Goal: Task Accomplishment & Management: Use online tool/utility

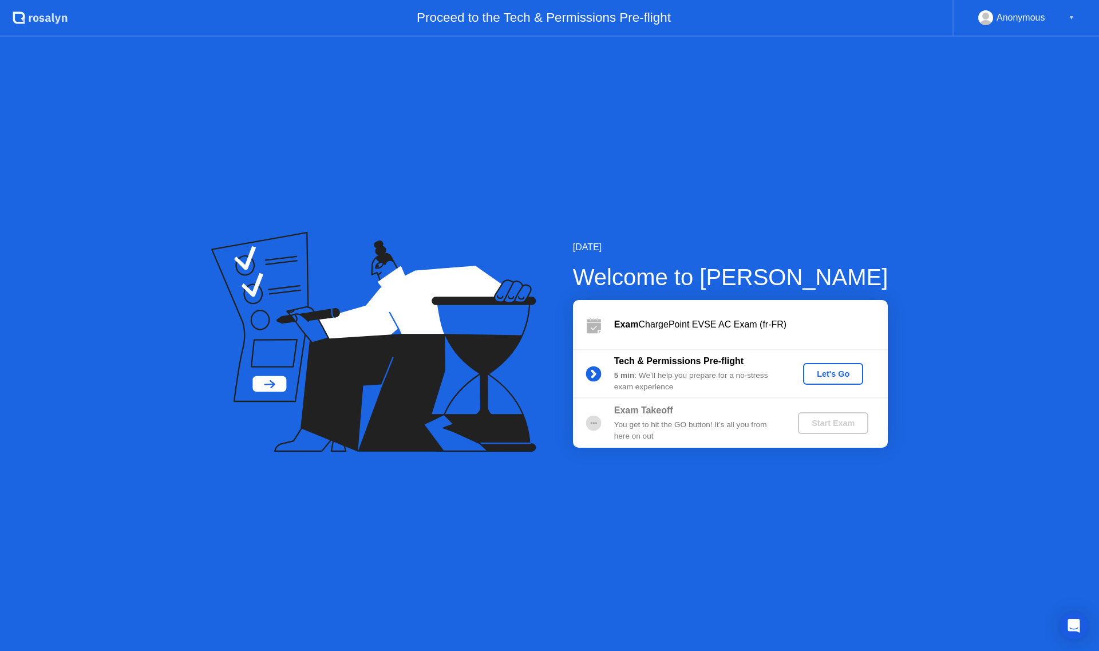
click at [824, 373] on div "Let's Go" at bounding box center [833, 373] width 51 height 9
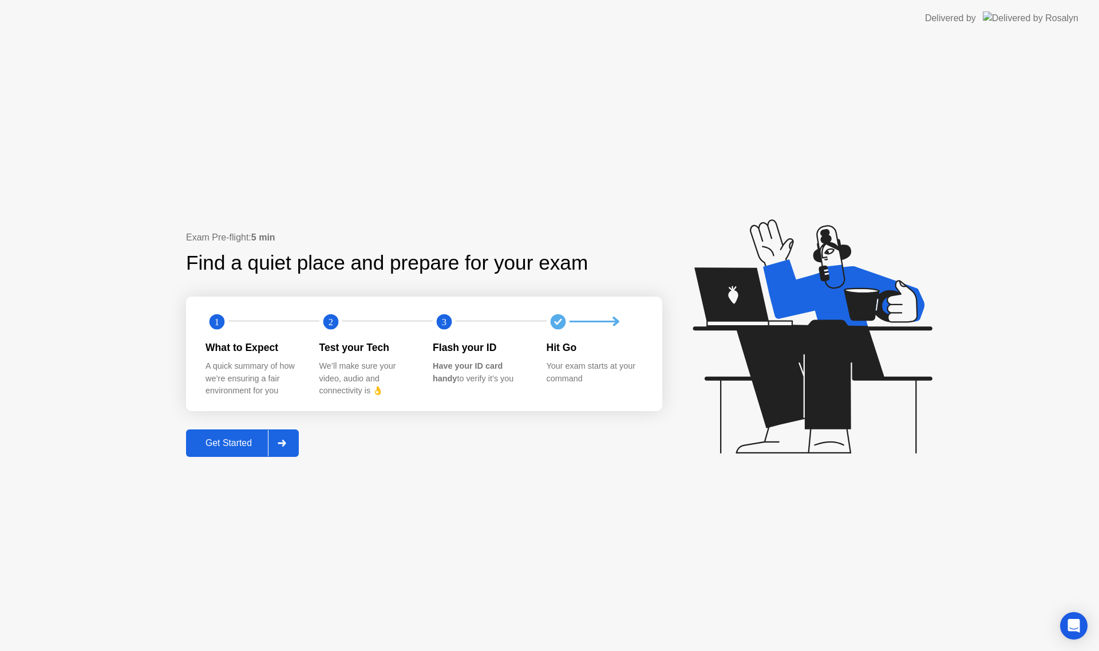
click at [238, 448] on div "Get Started" at bounding box center [229, 443] width 78 height 10
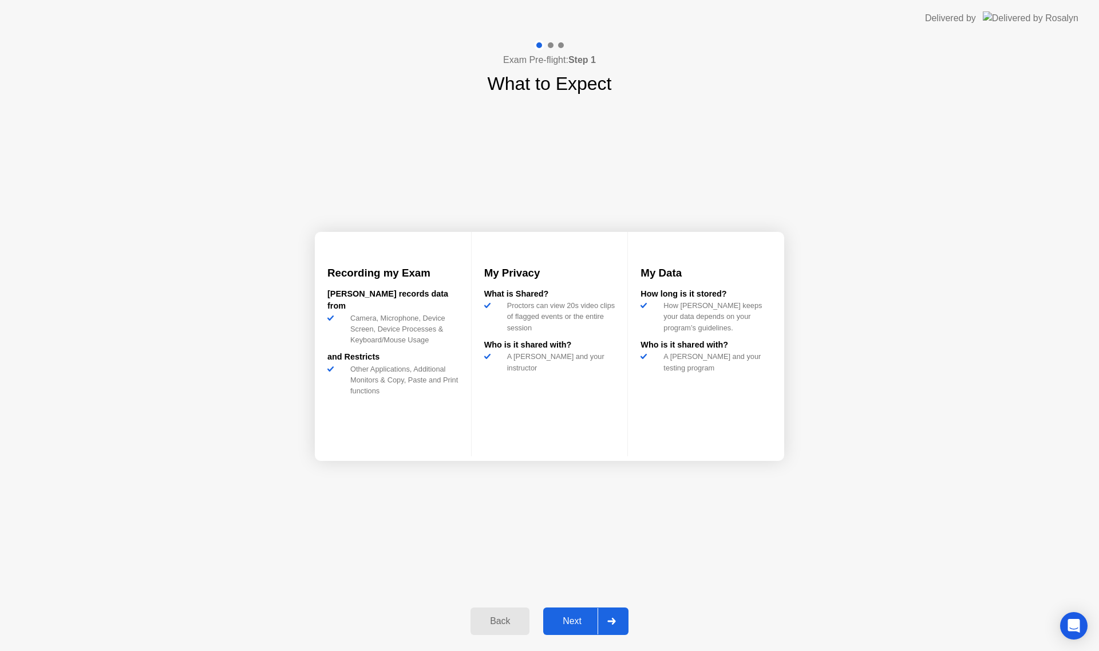
click at [616, 623] on icon at bounding box center [612, 621] width 9 height 7
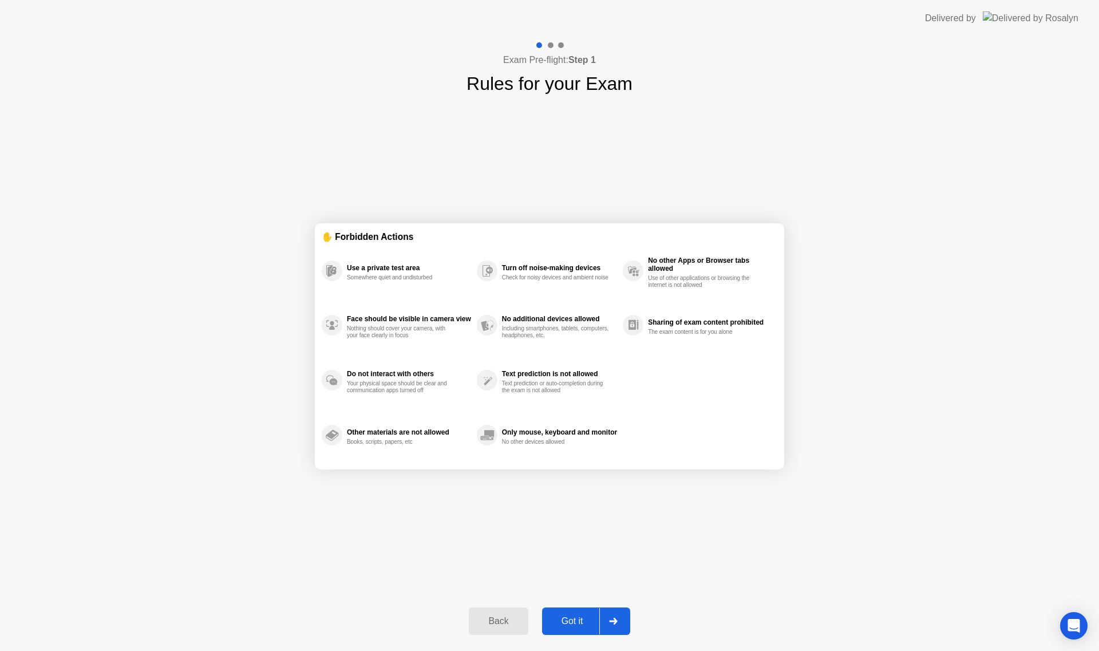
click at [942, 563] on div "Exam Pre-flight: Step 1 Rules for your Exam ✋ Forbidden Actions Use a private t…" at bounding box center [549, 344] width 1099 height 614
click at [620, 621] on div at bounding box center [613, 621] width 27 height 26
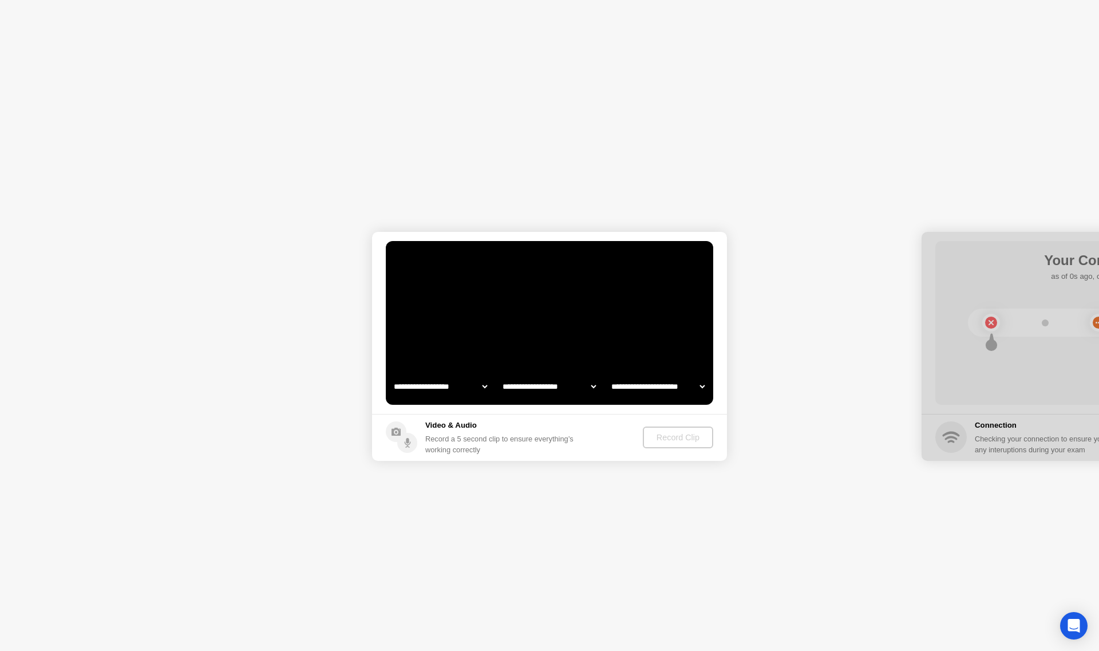
select select "**********"
select select "*******"
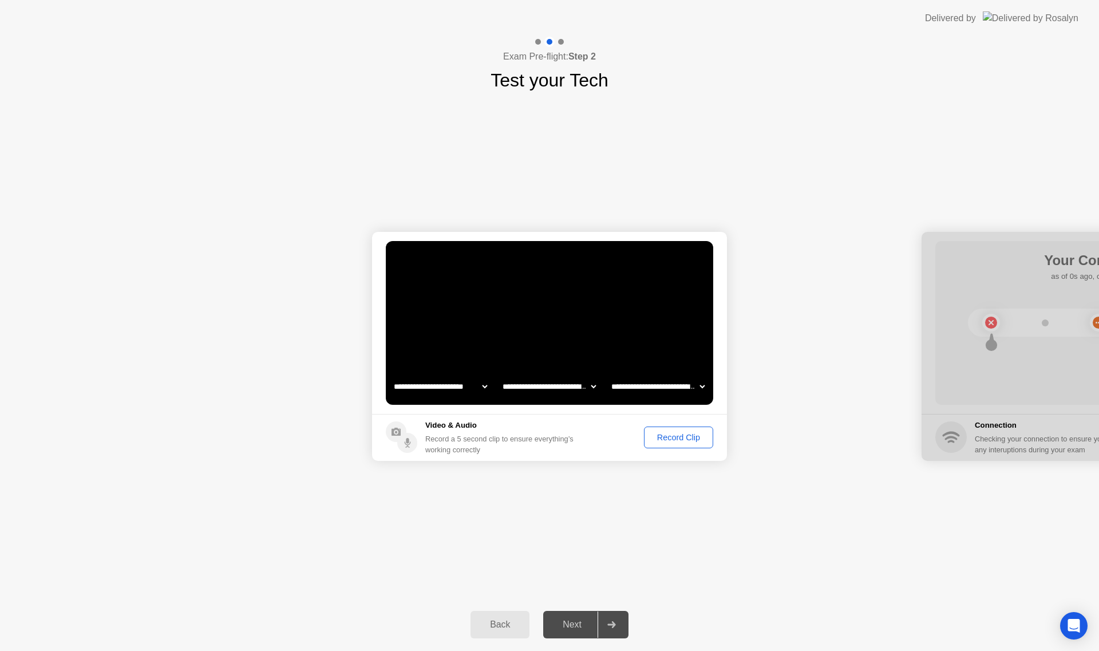
click at [671, 440] on div "Record Clip" at bounding box center [678, 437] width 61 height 9
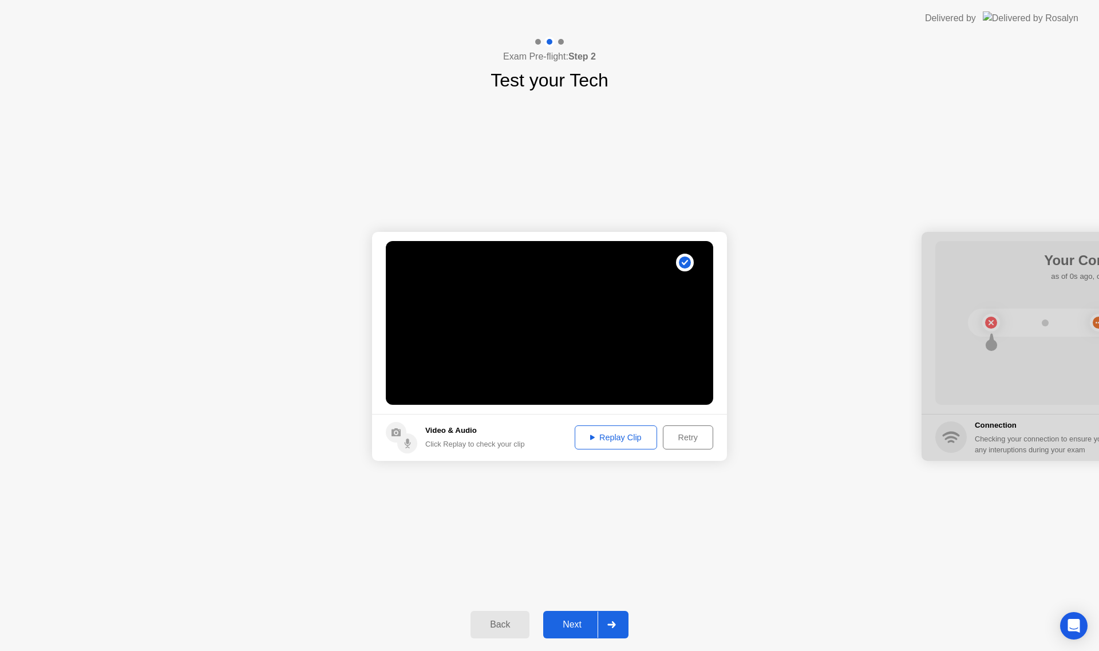
click at [604, 436] on div "Replay Clip" at bounding box center [616, 437] width 74 height 9
click at [610, 625] on icon at bounding box center [612, 624] width 8 height 7
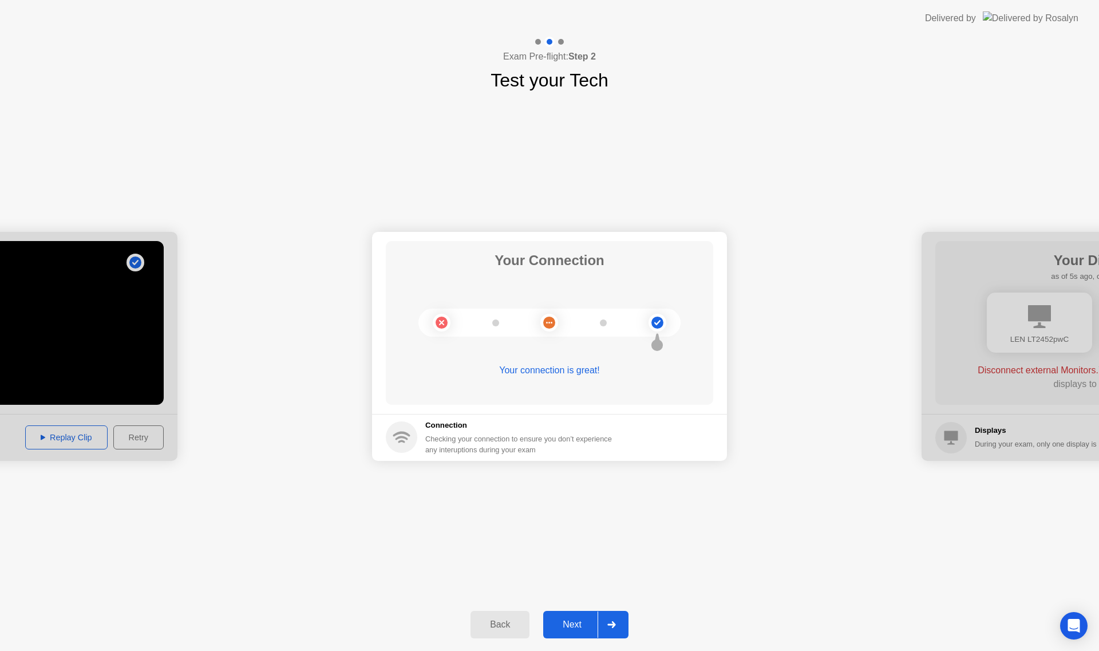
click at [578, 628] on div "Next" at bounding box center [572, 625] width 51 height 10
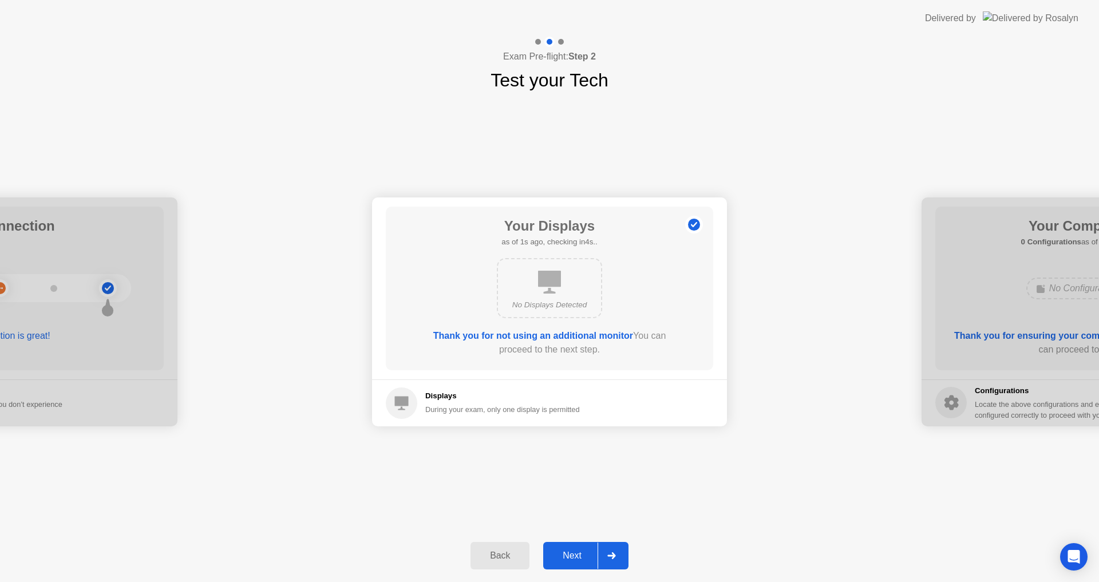
click at [616, 558] on icon at bounding box center [612, 556] width 9 height 7
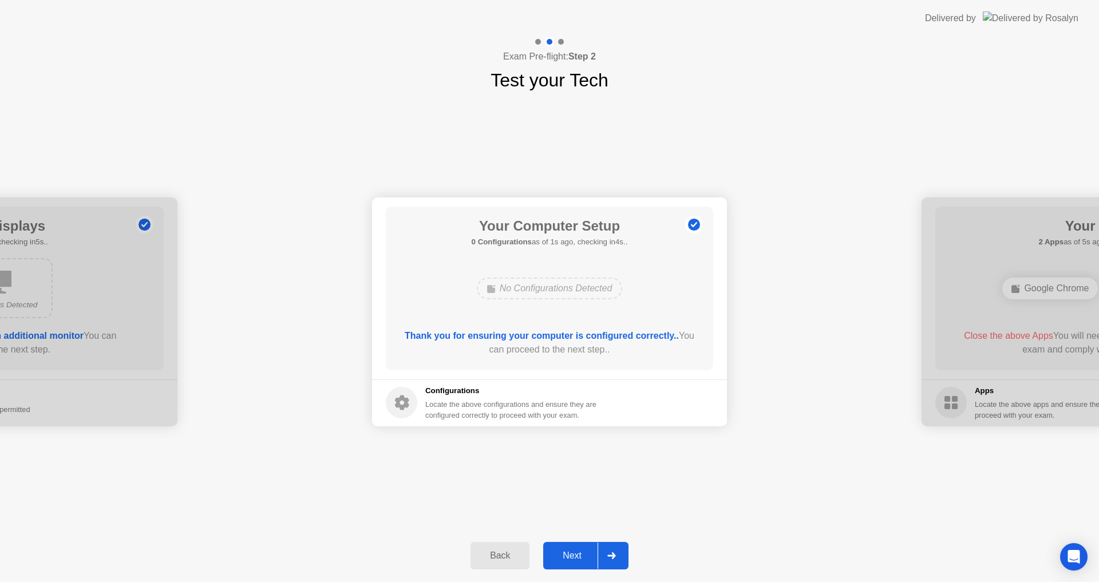
click at [614, 558] on icon at bounding box center [612, 556] width 8 height 7
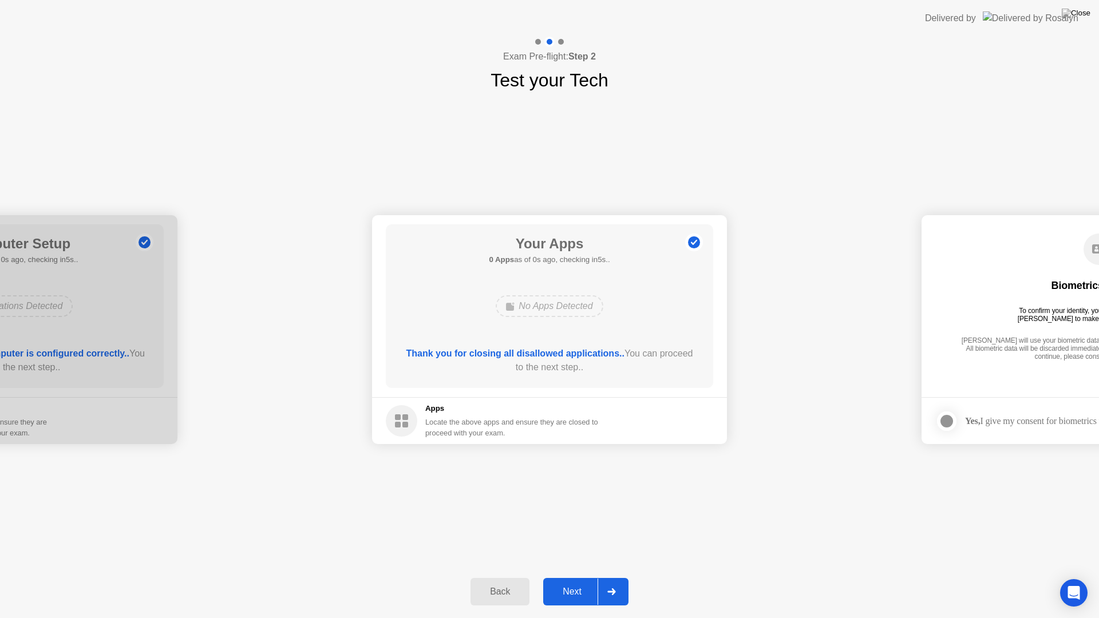
click at [613, 595] on icon at bounding box center [612, 592] width 8 height 7
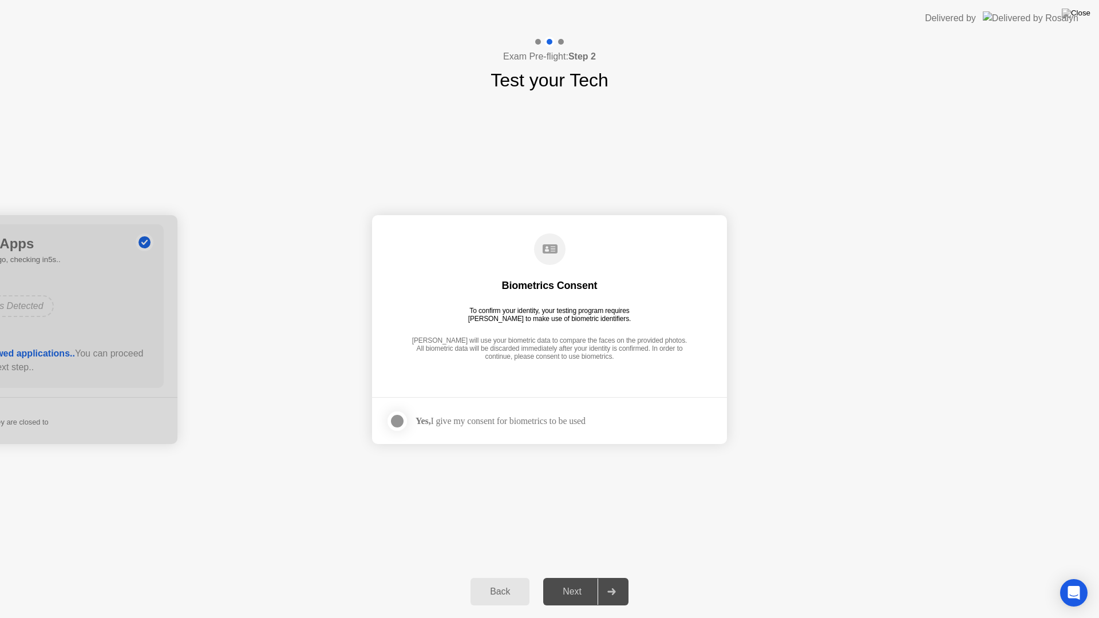
click at [401, 421] on div at bounding box center [398, 422] width 14 height 14
click at [620, 594] on div at bounding box center [611, 592] width 27 height 26
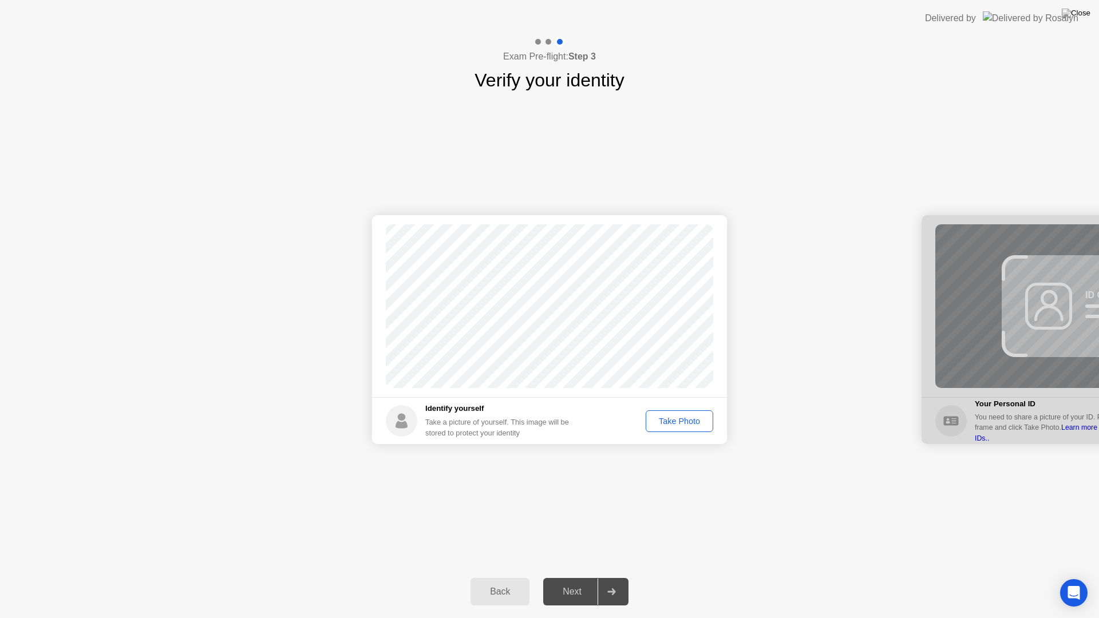
click at [680, 423] on div "Take Photo" at bounding box center [680, 421] width 60 height 9
click at [621, 595] on div at bounding box center [611, 592] width 27 height 26
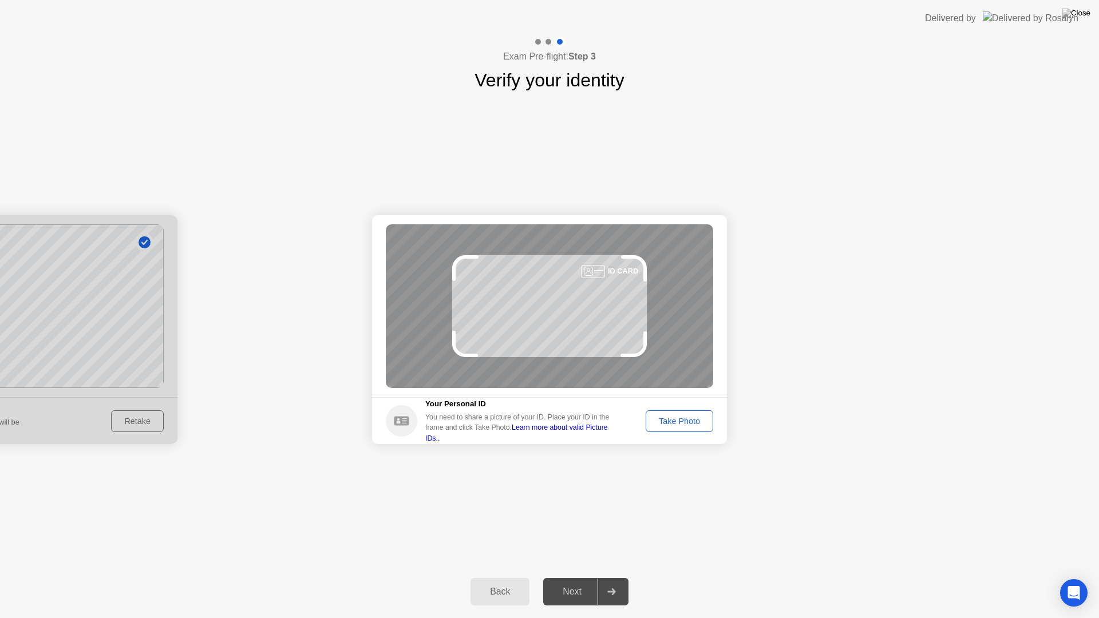
click at [674, 421] on div "Take Photo" at bounding box center [680, 421] width 60 height 9
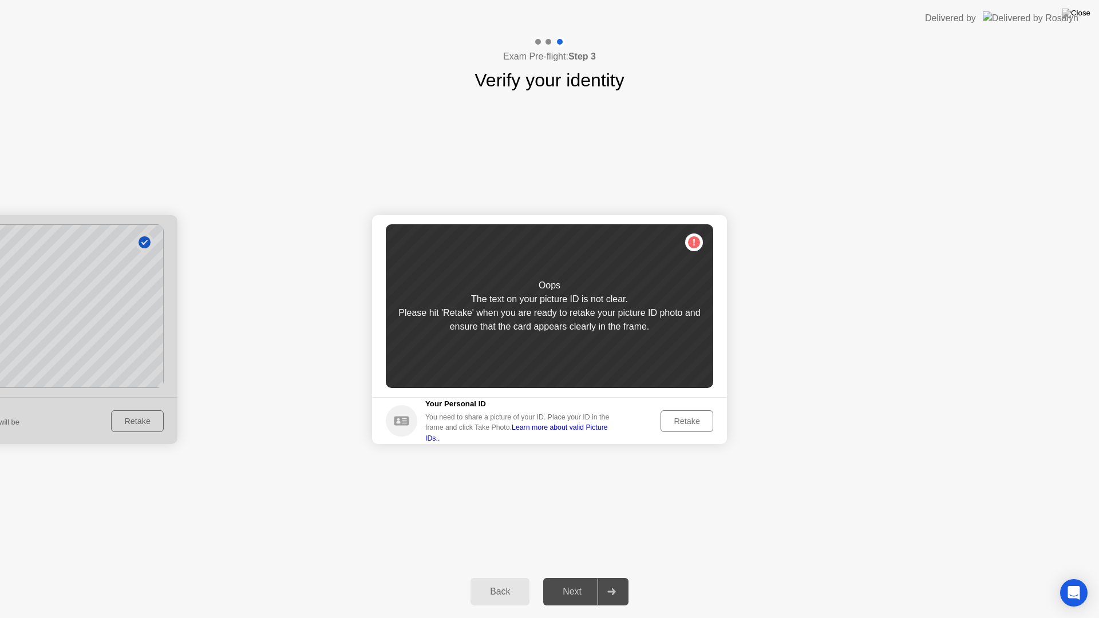
click at [491, 601] on button "Back" at bounding box center [500, 591] width 59 height 27
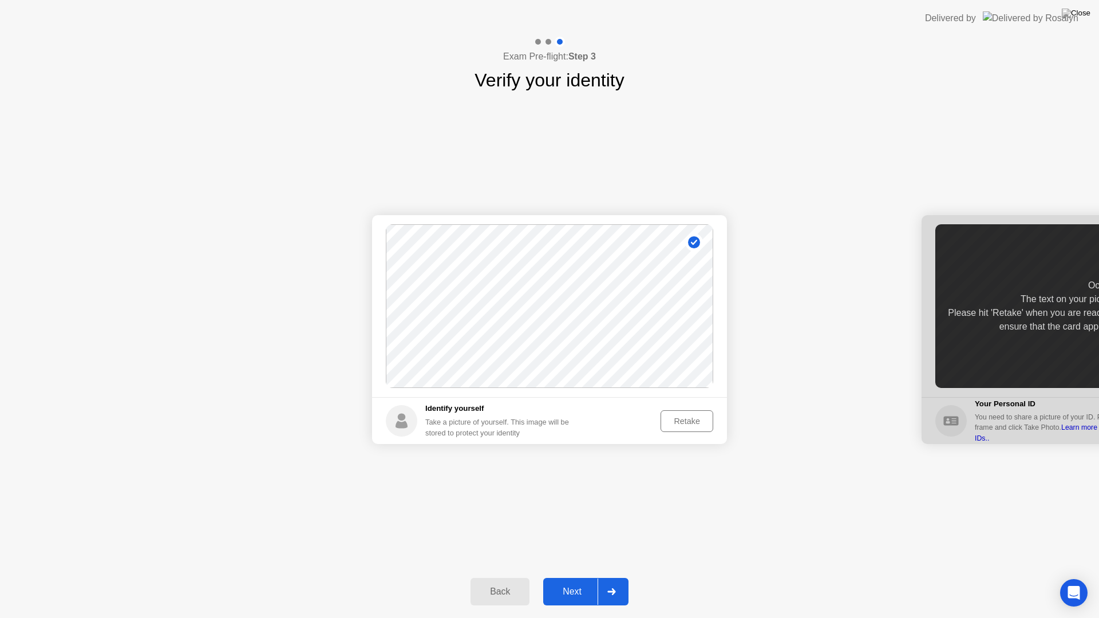
click at [691, 421] on div "Retake" at bounding box center [687, 421] width 45 height 9
click at [676, 421] on div "Take Photo" at bounding box center [680, 421] width 60 height 9
click at [625, 594] on div at bounding box center [611, 592] width 27 height 26
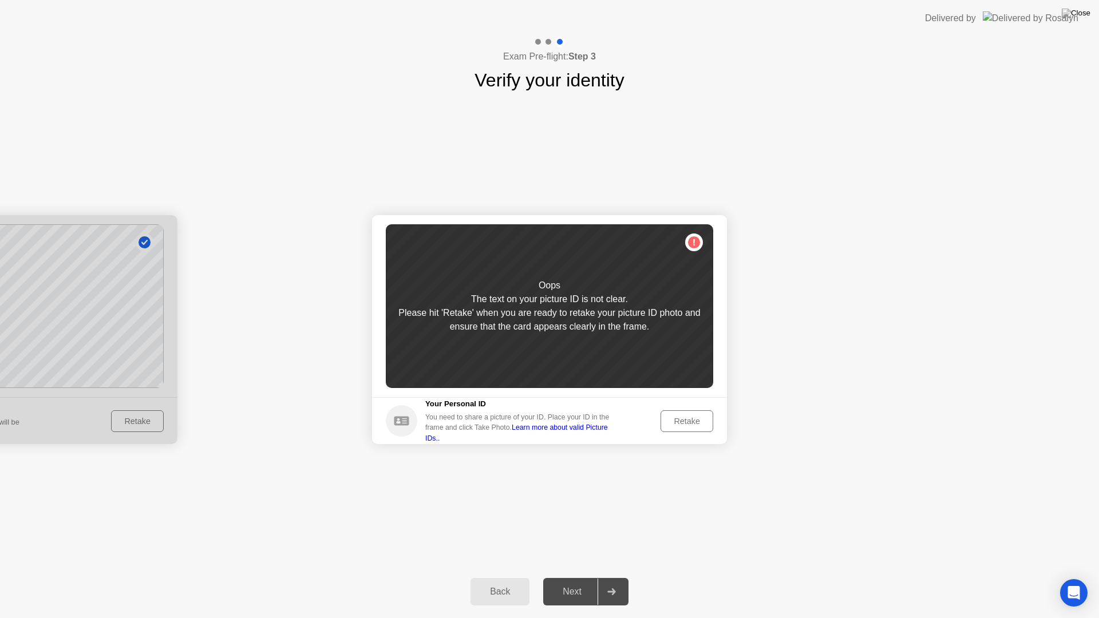
click at [676, 420] on div "Retake" at bounding box center [687, 421] width 45 height 9
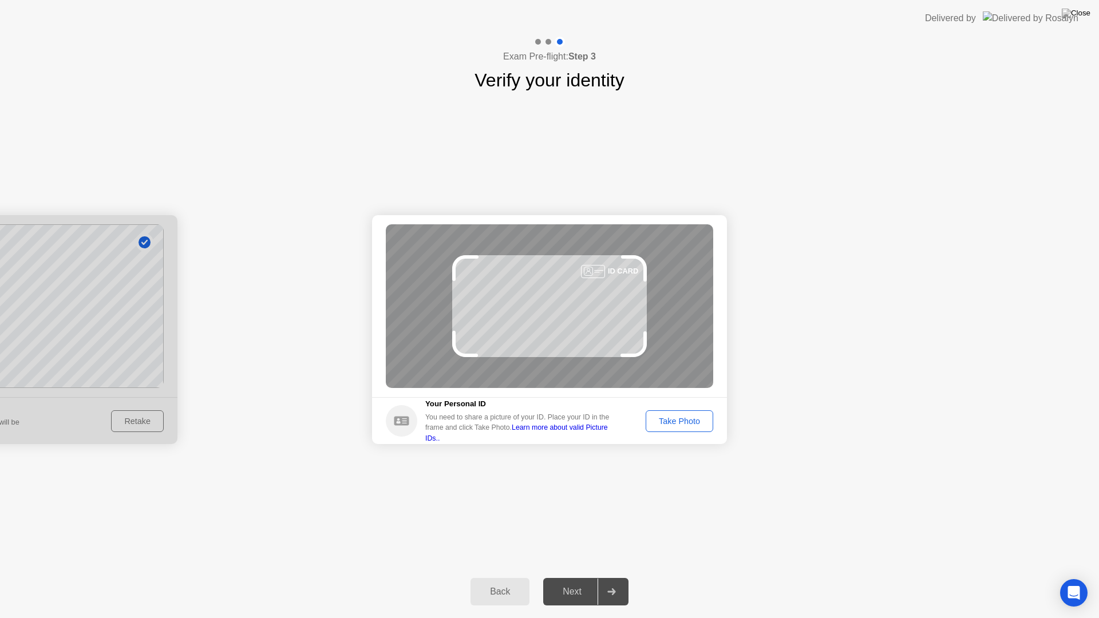
click at [676, 420] on div "Take Photo" at bounding box center [680, 421] width 60 height 9
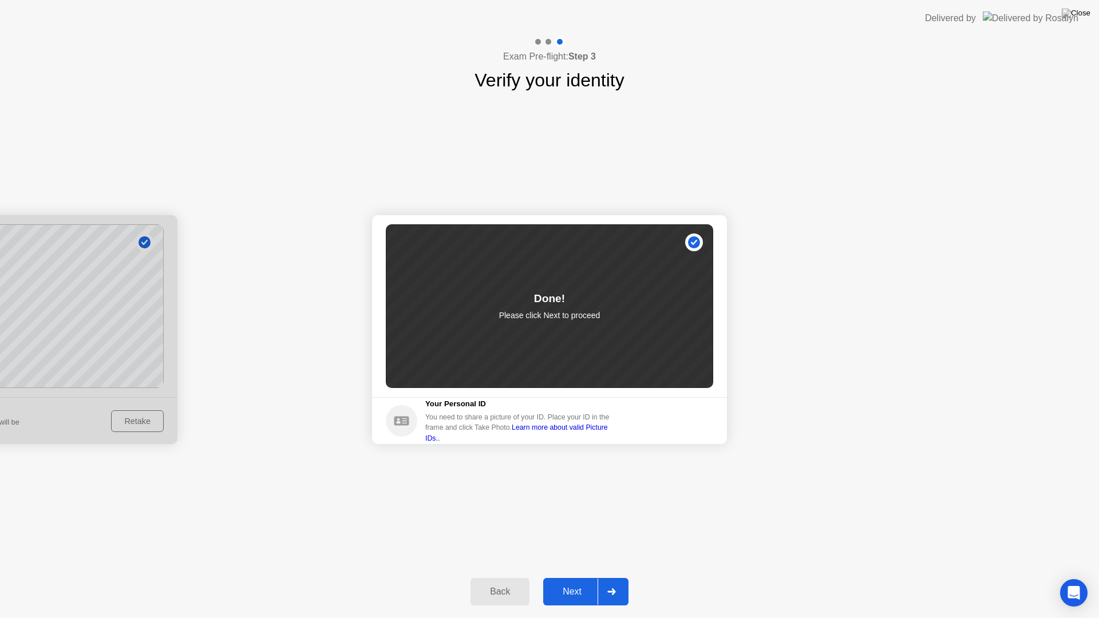
click at [616, 592] on icon at bounding box center [612, 592] width 8 height 7
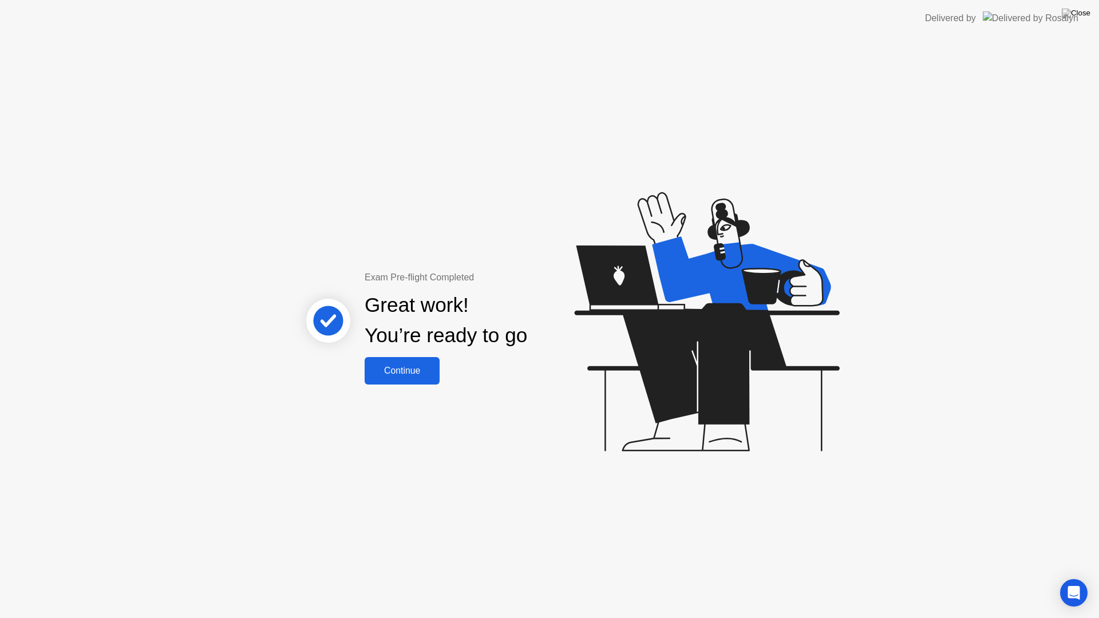
click at [411, 371] on div "Continue" at bounding box center [402, 371] width 68 height 10
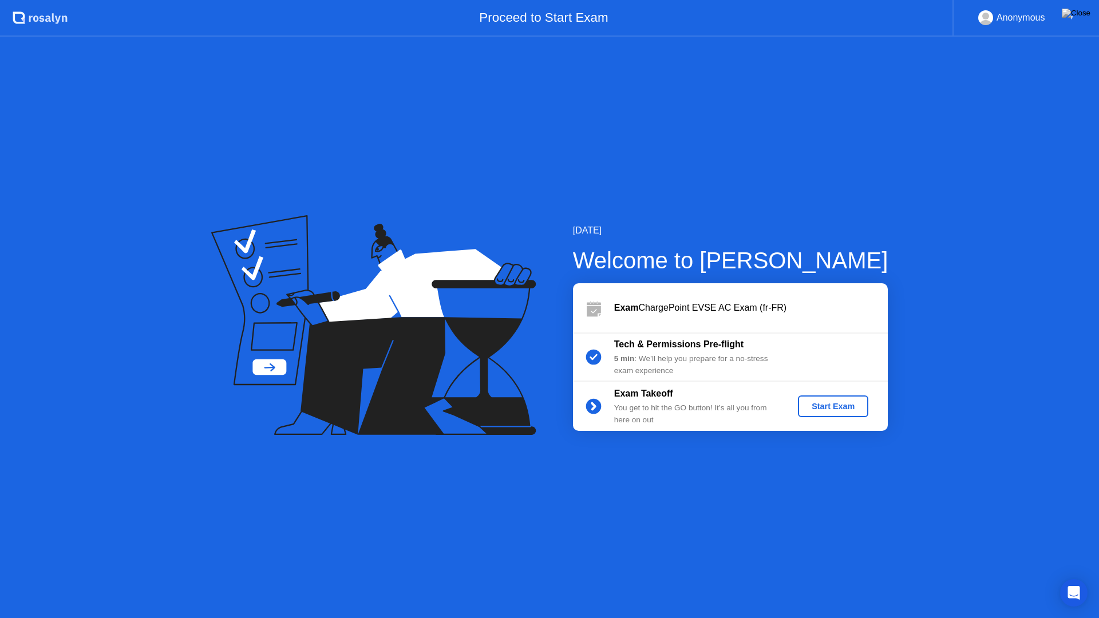
click at [833, 405] on div "Start Exam" at bounding box center [833, 406] width 61 height 9
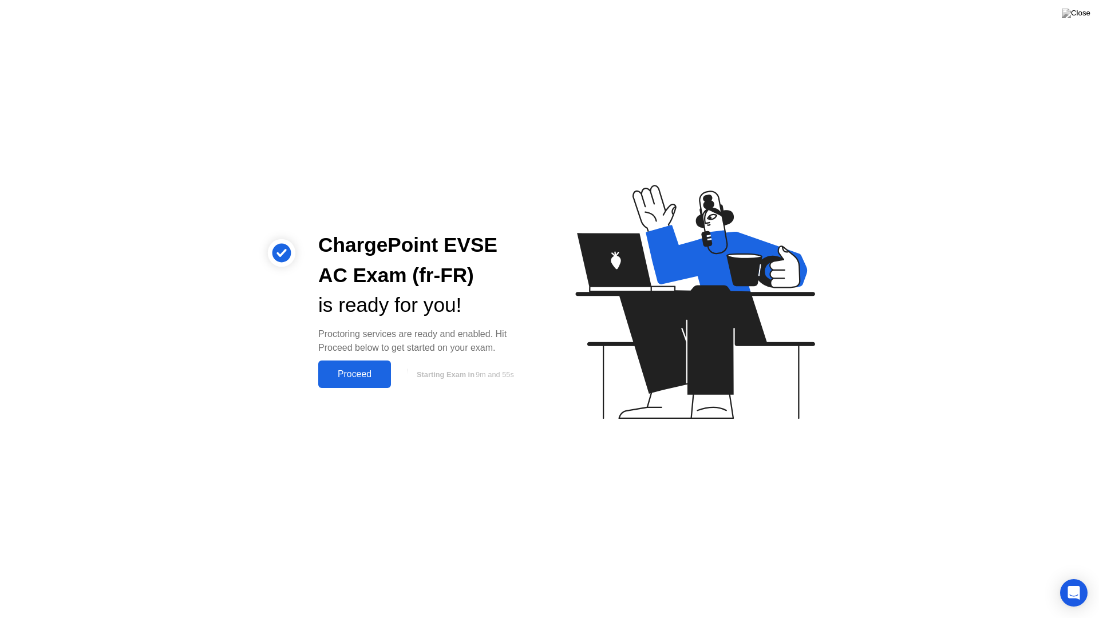
click at [362, 378] on div "Proceed" at bounding box center [355, 374] width 66 height 10
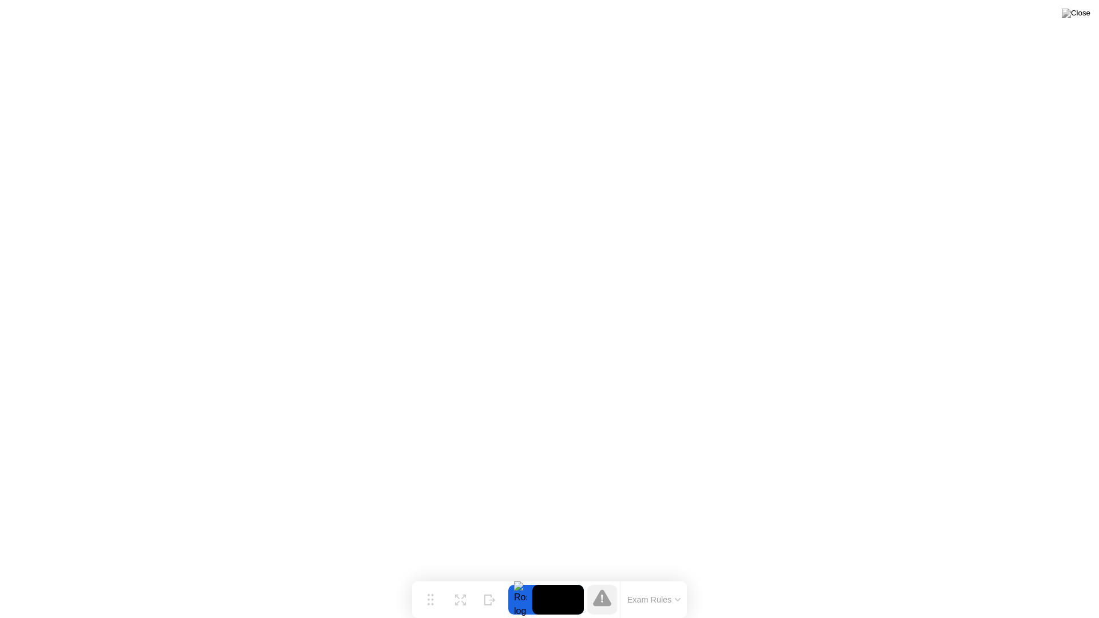
click at [679, 600] on icon at bounding box center [678, 599] width 6 height 3
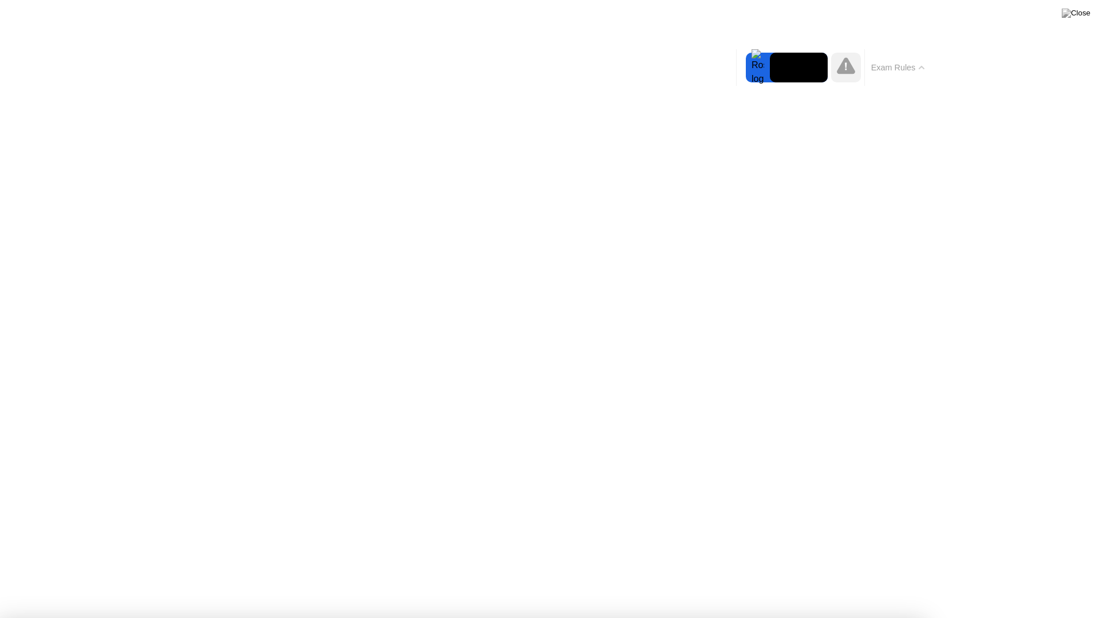
click at [918, 65] on button "Exam Rules" at bounding box center [898, 67] width 61 height 10
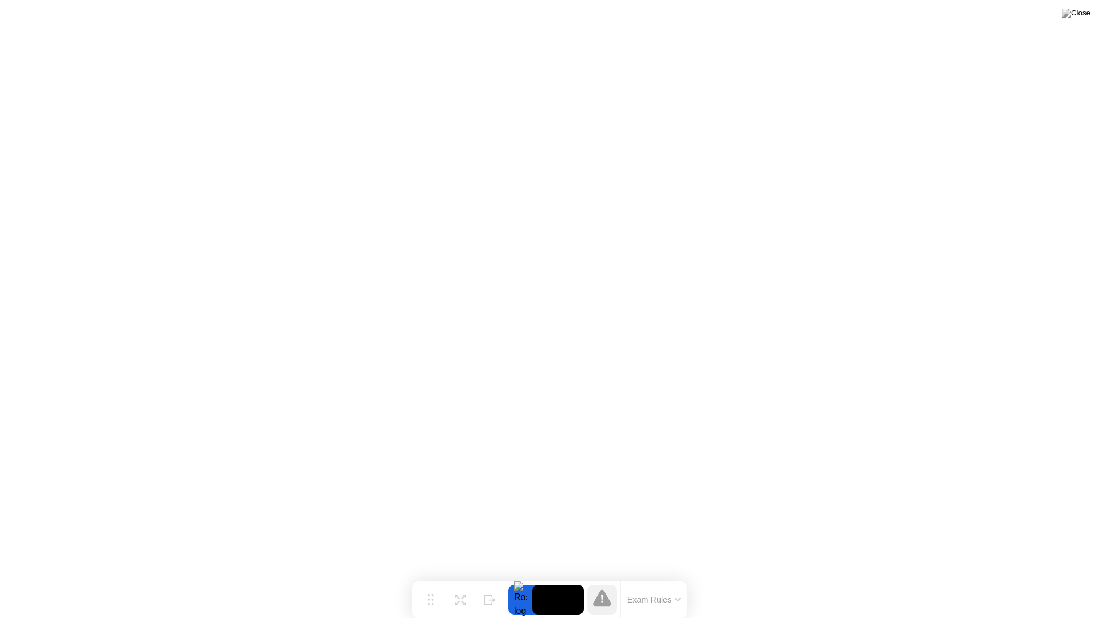
click at [605, 602] on icon at bounding box center [602, 598] width 18 height 17
click at [604, 602] on icon at bounding box center [602, 598] width 18 height 17
click at [664, 600] on button "Exam Rules" at bounding box center [654, 600] width 61 height 10
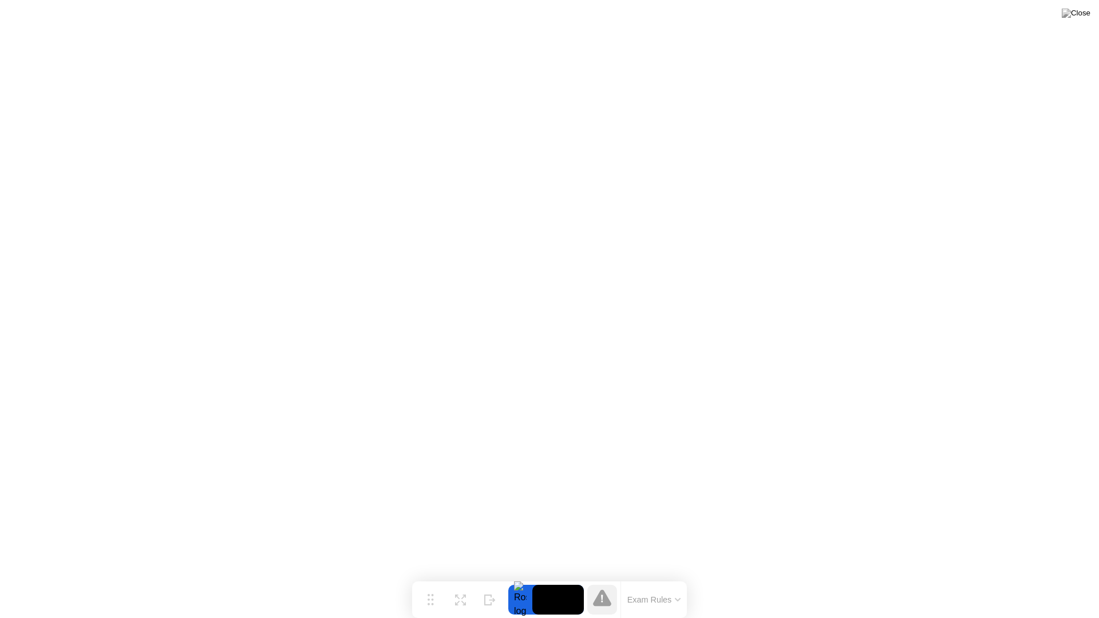
click at [519, 600] on div at bounding box center [520, 600] width 24 height 30
click at [1083, 14] on img at bounding box center [1076, 13] width 29 height 9
click at [525, 599] on div at bounding box center [520, 600] width 24 height 30
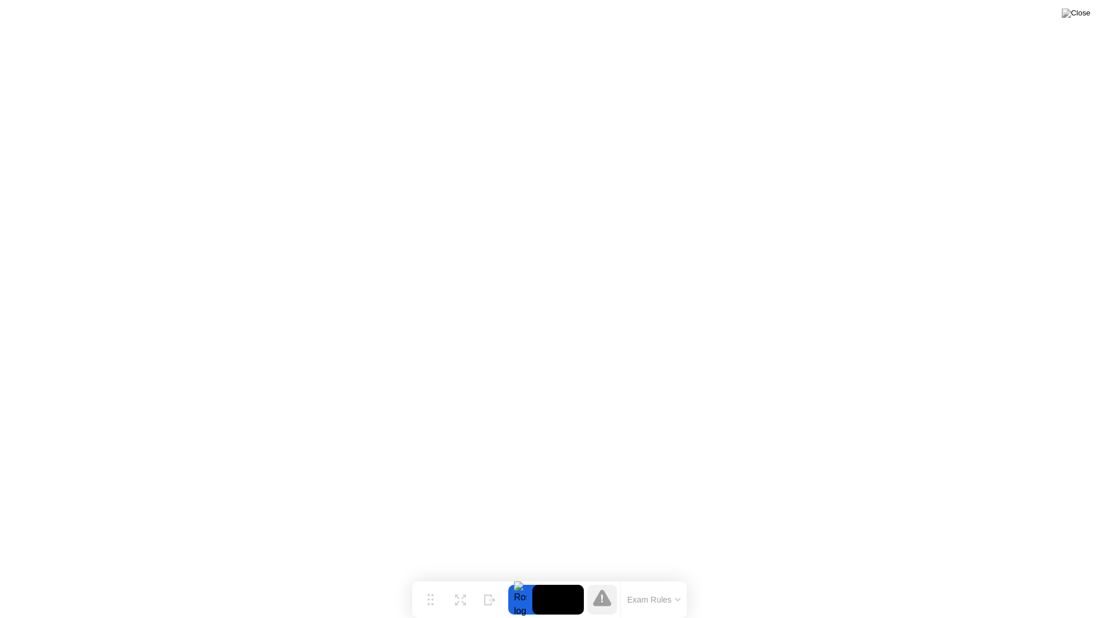
click at [562, 602] on video at bounding box center [559, 600] width 52 height 30
click at [602, 601] on icon at bounding box center [602, 599] width 2 height 7
click at [463, 600] on icon at bounding box center [460, 595] width 11 height 11
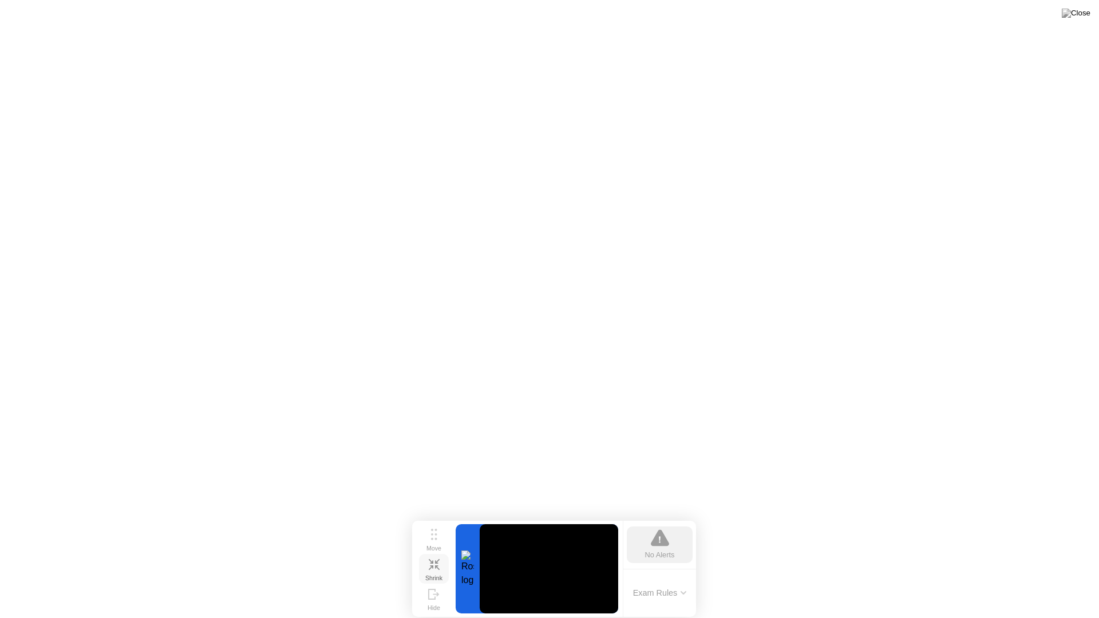
click at [435, 567] on icon at bounding box center [437, 568] width 5 height 5
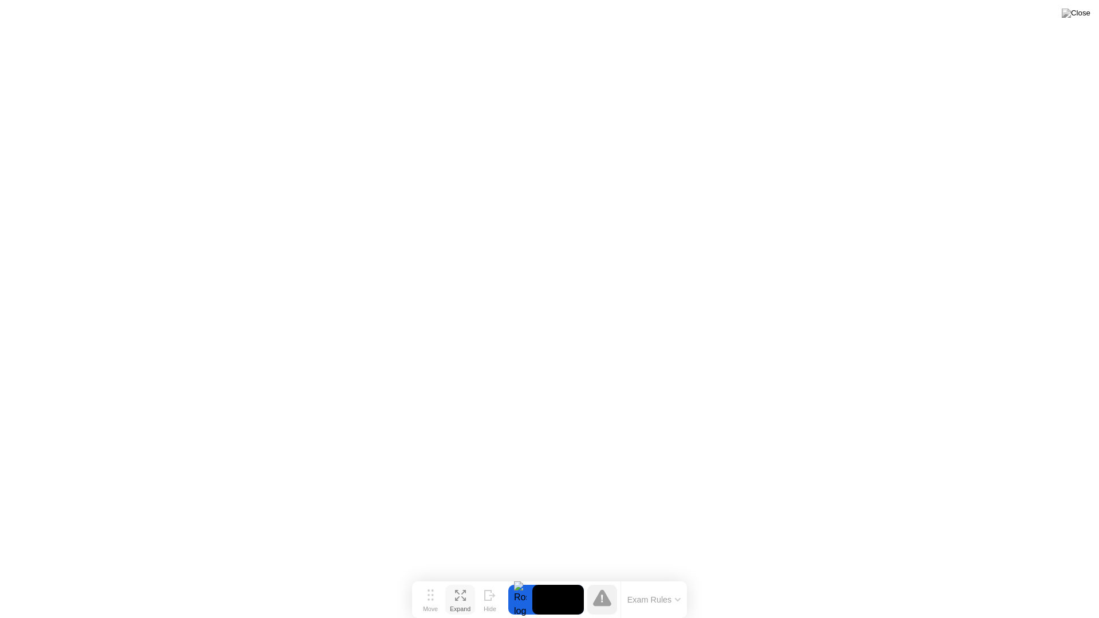
click at [463, 598] on icon at bounding box center [464, 599] width 5 height 5
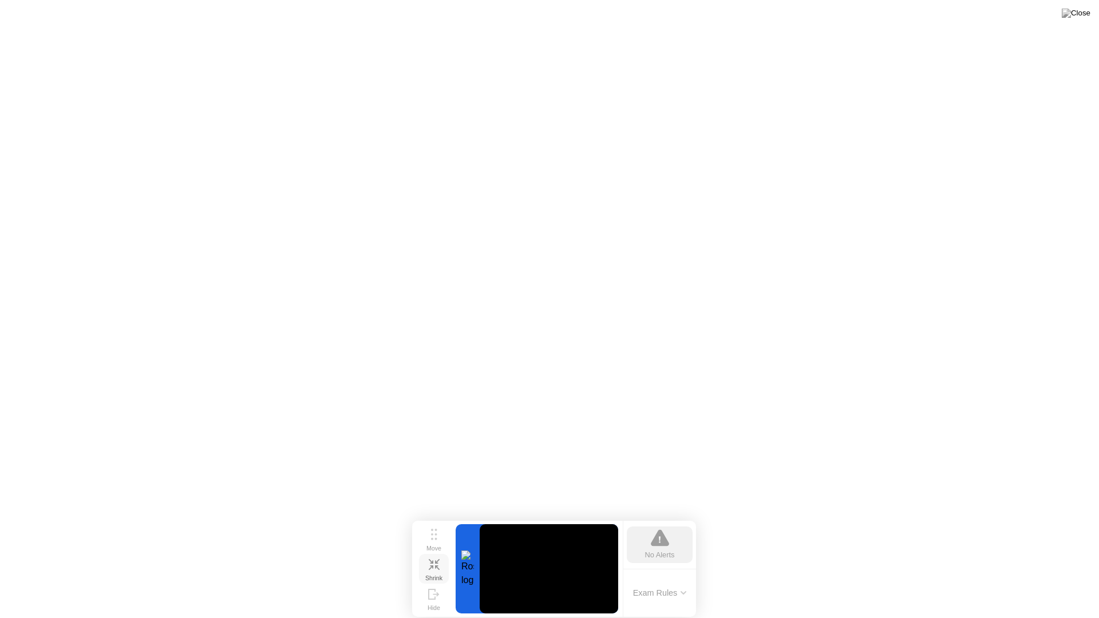
click at [564, 577] on video at bounding box center [549, 569] width 139 height 89
click at [659, 544] on icon at bounding box center [660, 541] width 2 height 8
click at [435, 538] on icon at bounding box center [434, 534] width 6 height 11
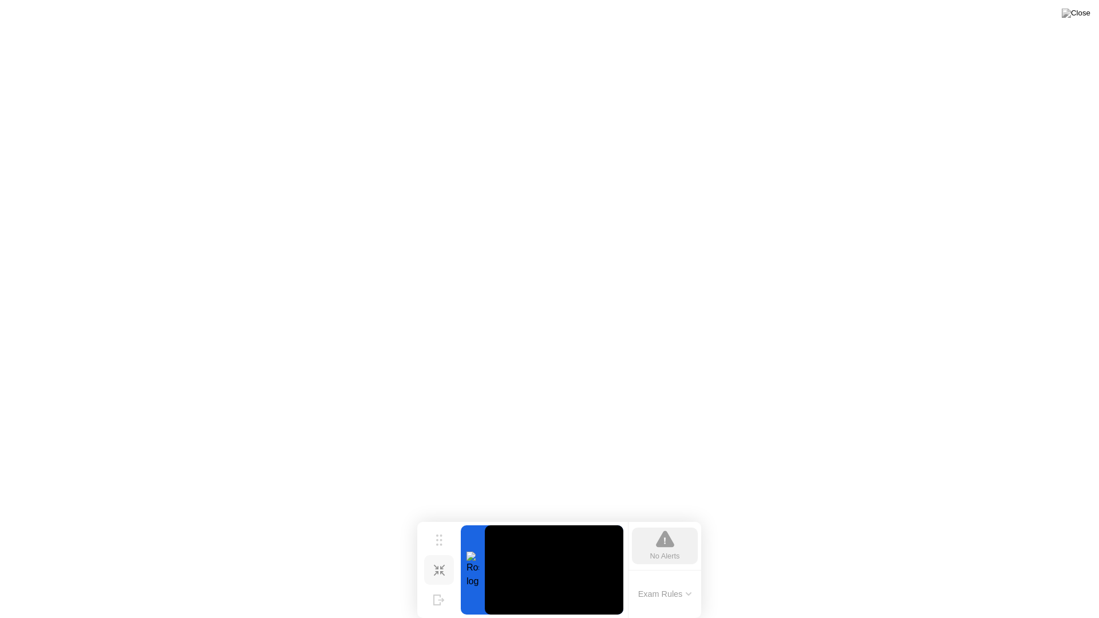
drag, startPoint x: 435, startPoint y: 538, endPoint x: 440, endPoint y: 562, distance: 24.0
click at [440, 562] on div "Move Shrink Hide" at bounding box center [439, 570] width 37 height 89
click at [549, 580] on video at bounding box center [554, 570] width 139 height 89
click at [469, 569] on div at bounding box center [473, 570] width 24 height 89
click at [475, 571] on div at bounding box center [473, 570] width 24 height 89
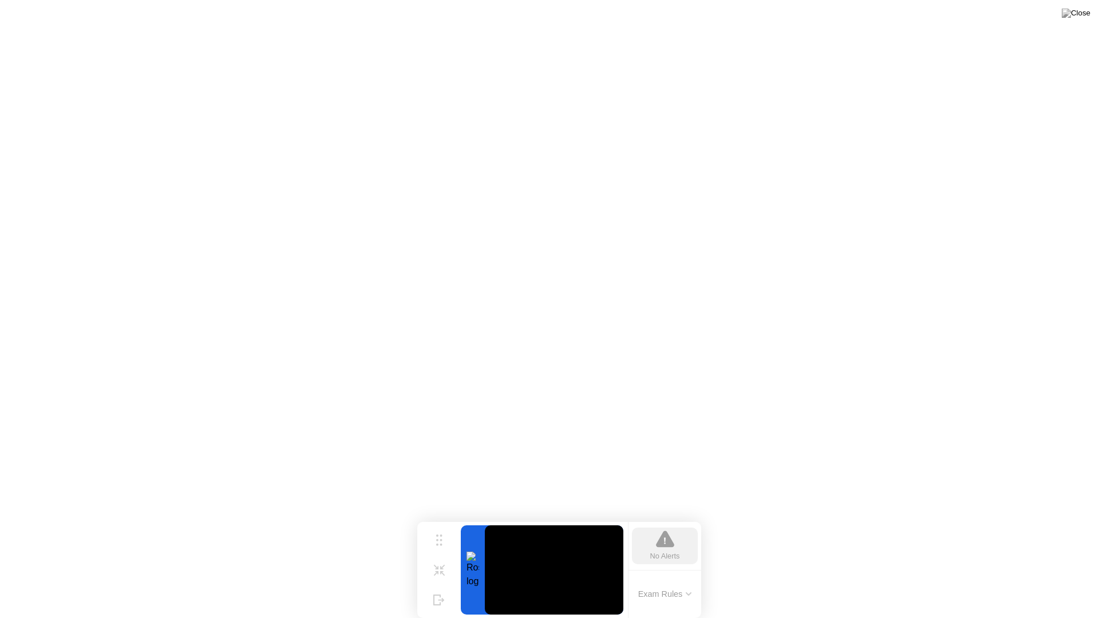
click at [475, 571] on div at bounding box center [473, 570] width 24 height 89
click at [693, 595] on button "Exam Rules" at bounding box center [665, 594] width 61 height 10
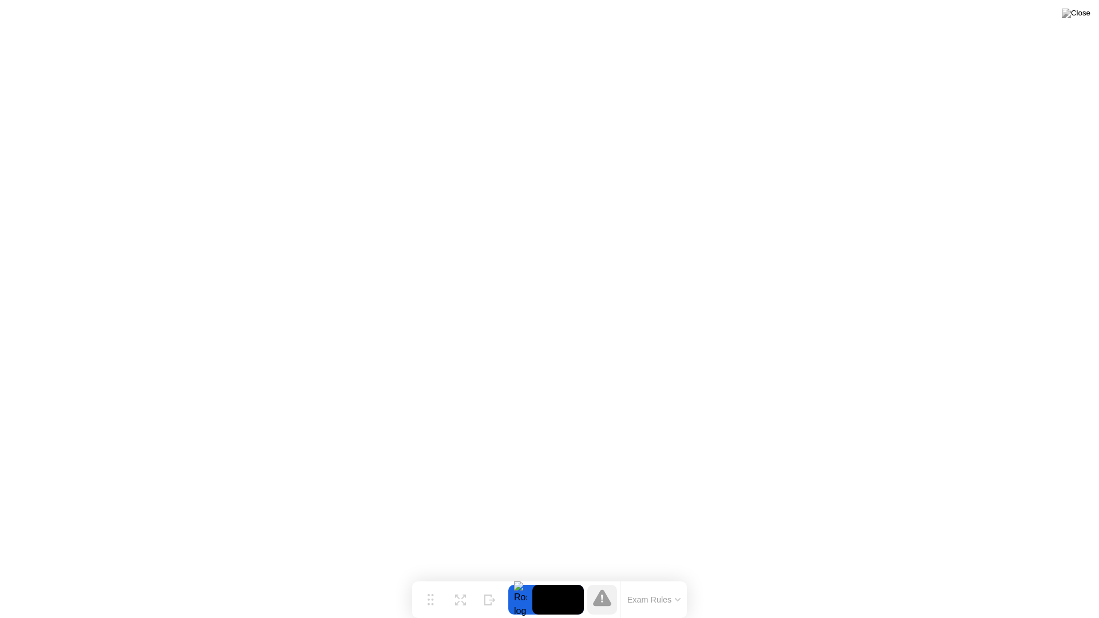
click at [602, 600] on icon at bounding box center [602, 599] width 2 height 7
click at [557, 601] on video at bounding box center [559, 600] width 52 height 30
click at [549, 602] on video at bounding box center [559, 600] width 52 height 30
click at [460, 606] on div "Expand" at bounding box center [460, 609] width 21 height 7
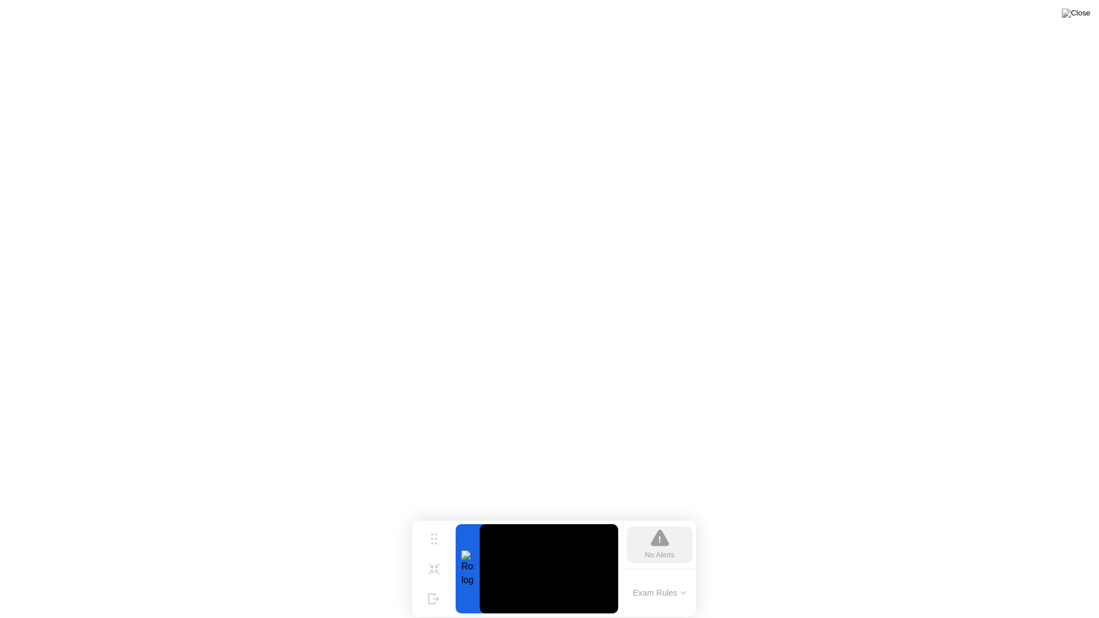
click at [680, 594] on button "Exam Rules" at bounding box center [660, 593] width 61 height 10
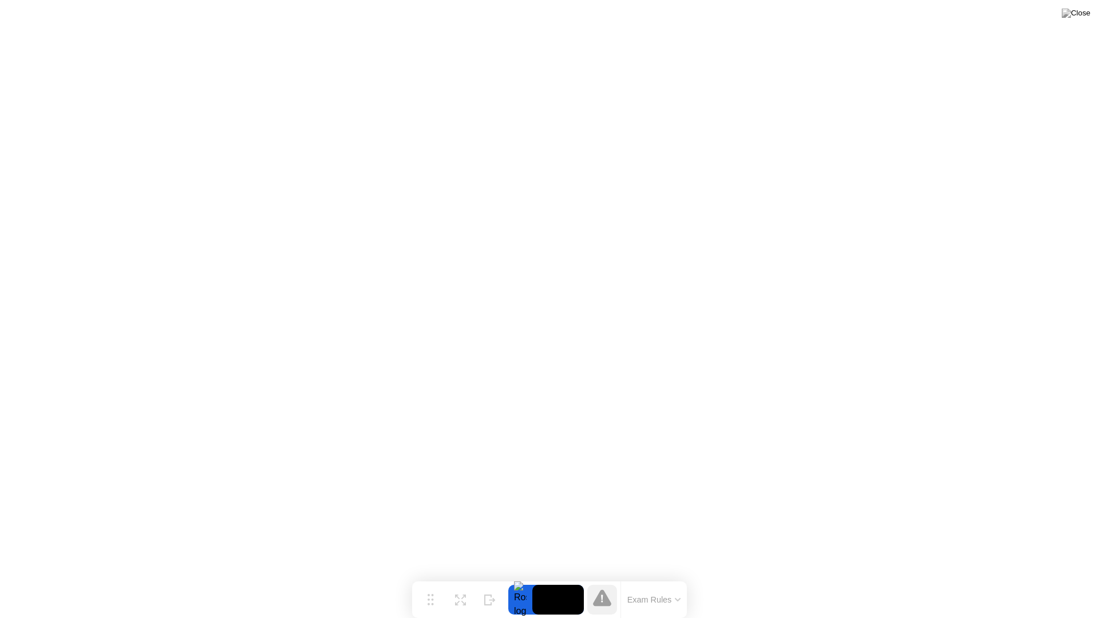
click at [681, 599] on button "Exam Rules" at bounding box center [654, 600] width 61 height 10
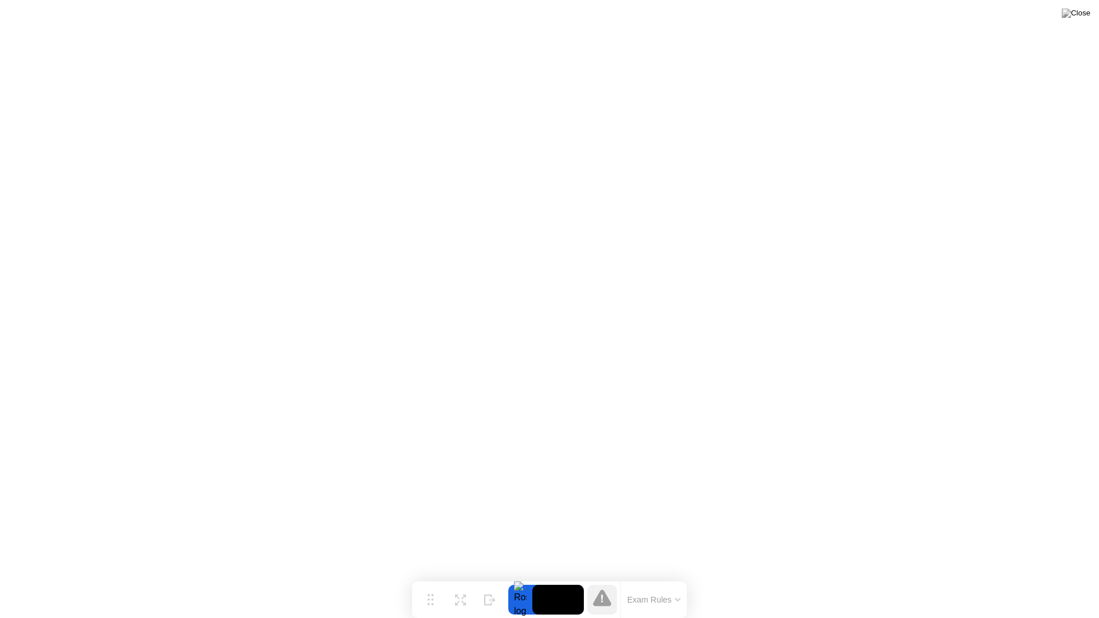
click at [678, 602] on button "Exam Rules" at bounding box center [654, 600] width 61 height 10
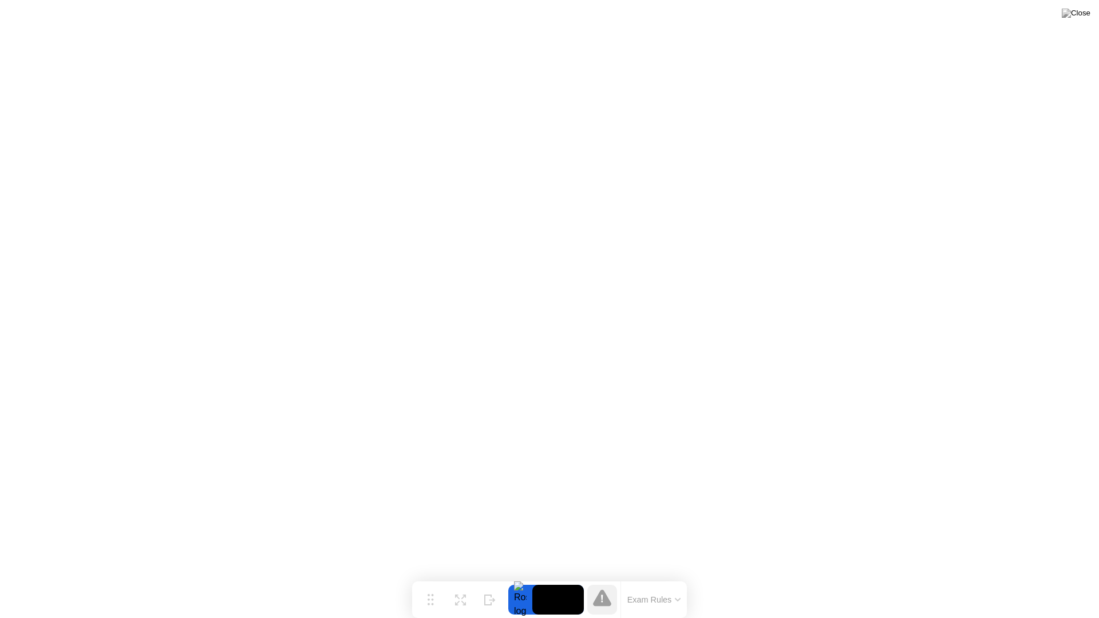
click at [675, 600] on button "Exam Rules" at bounding box center [654, 600] width 61 height 10
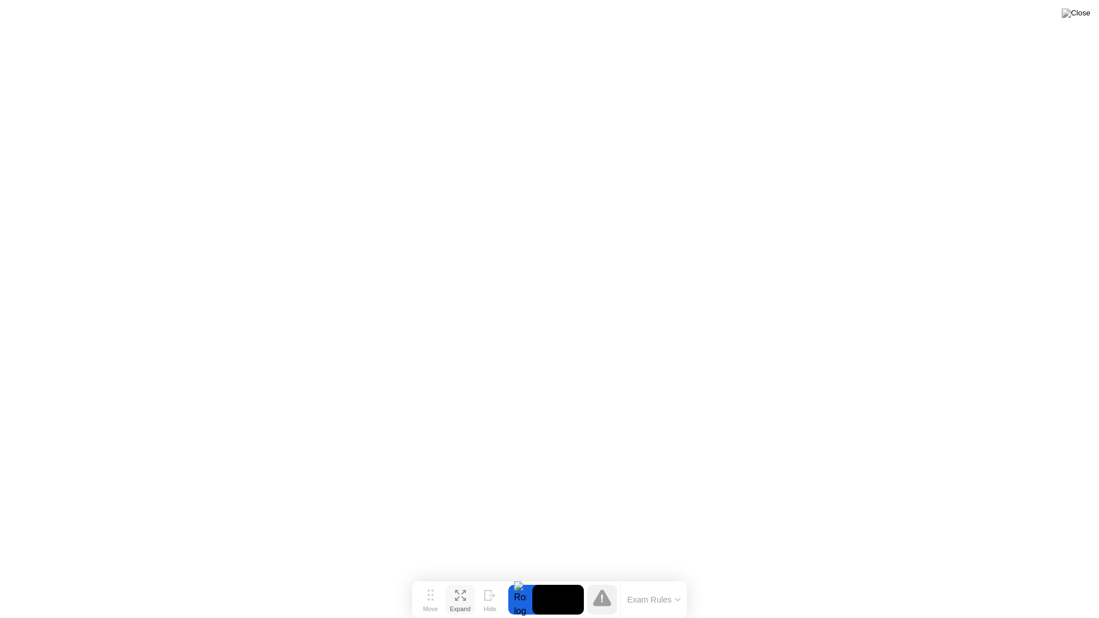
click at [463, 596] on icon at bounding box center [460, 595] width 11 height 11
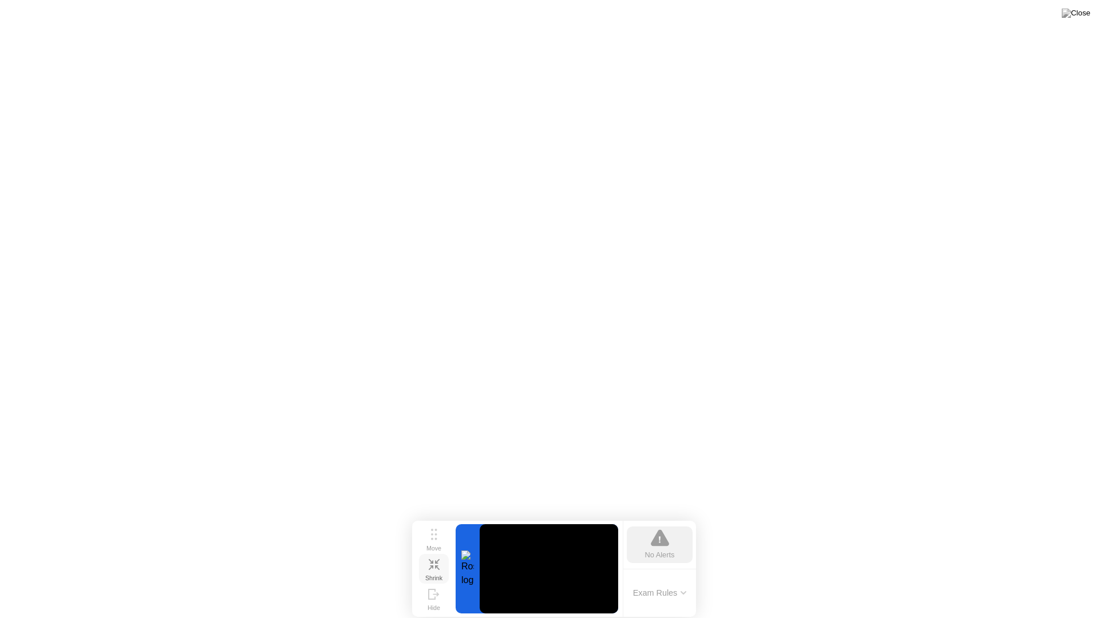
click at [683, 593] on icon at bounding box center [683, 593] width 5 height 2
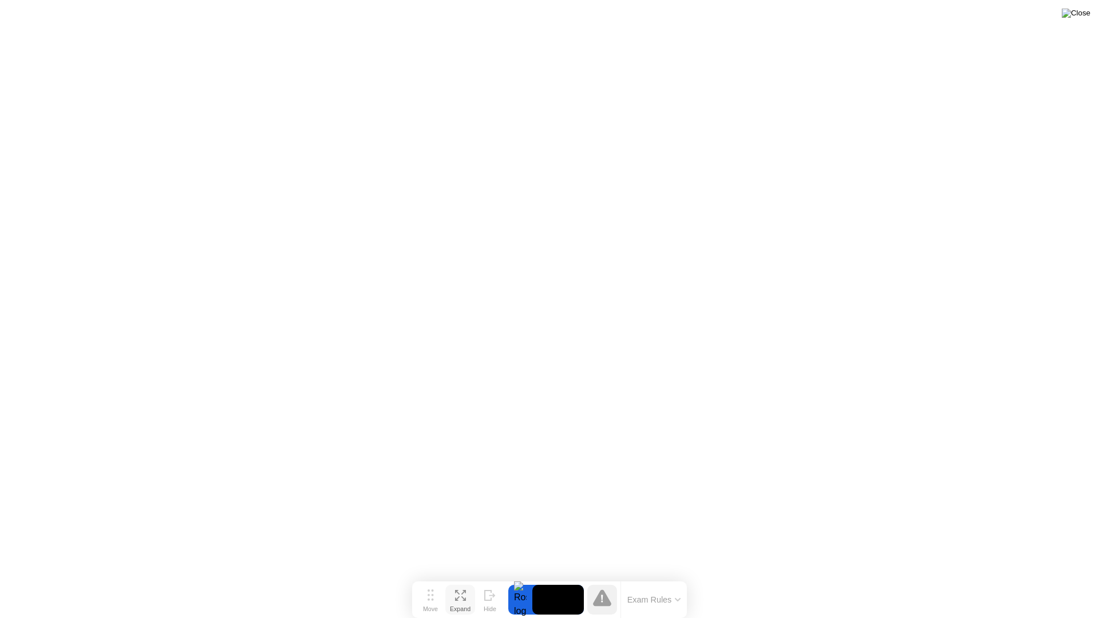
click at [1082, 9] on button at bounding box center [1076, 13] width 34 height 15
click at [559, 603] on video at bounding box center [559, 600] width 52 height 30
click at [565, 602] on video at bounding box center [559, 600] width 52 height 30
click at [573, 605] on video at bounding box center [559, 600] width 52 height 30
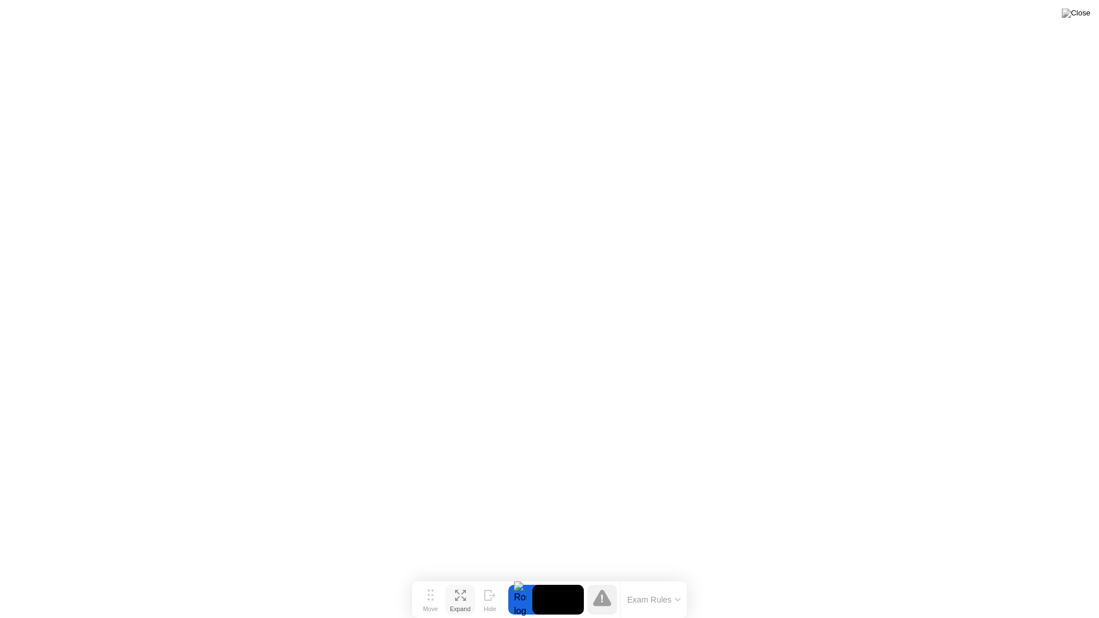
click at [674, 603] on button "Exam Rules" at bounding box center [654, 600] width 61 height 10
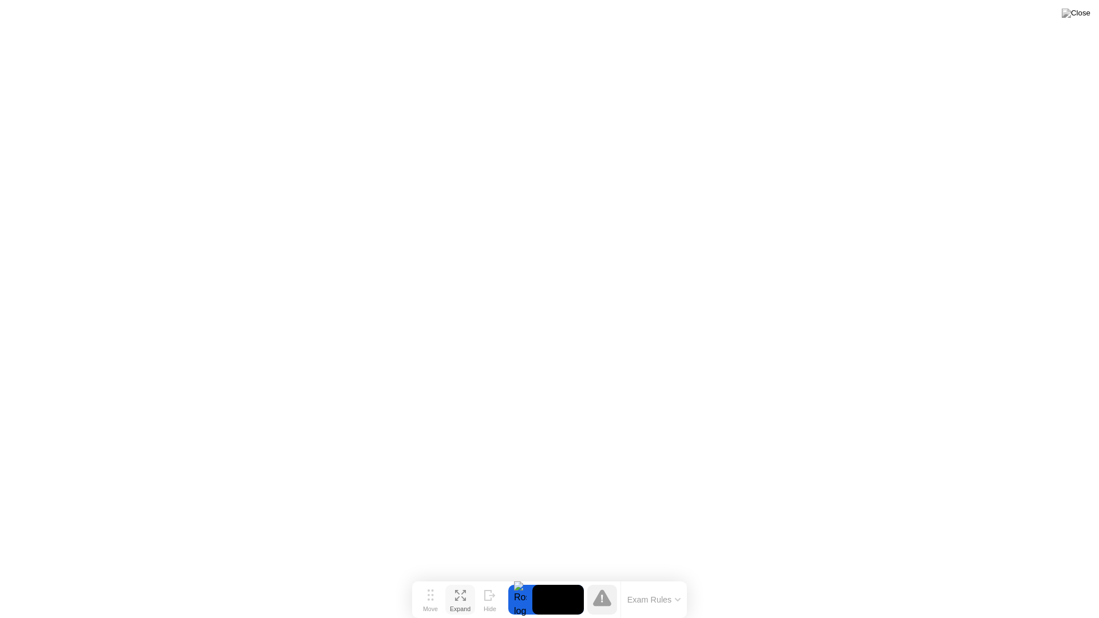
click at [597, 600] on icon at bounding box center [602, 598] width 18 height 17
click at [556, 600] on video at bounding box center [559, 600] width 52 height 30
click at [465, 601] on icon at bounding box center [464, 599] width 5 height 5
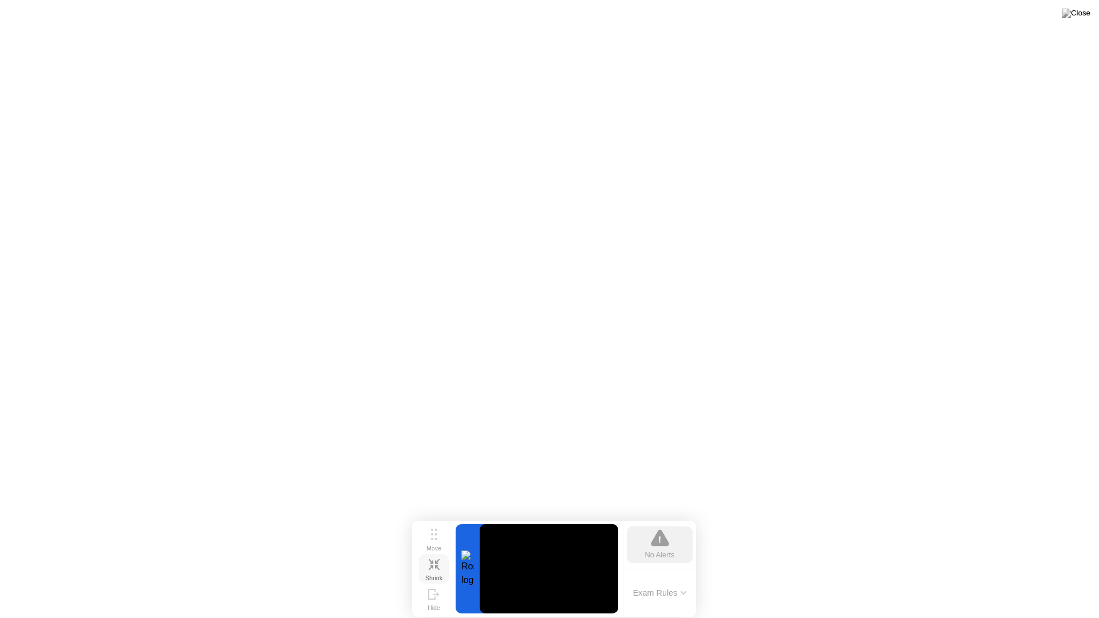
click at [667, 546] on icon at bounding box center [660, 538] width 18 height 17
click at [468, 569] on div at bounding box center [468, 569] width 24 height 89
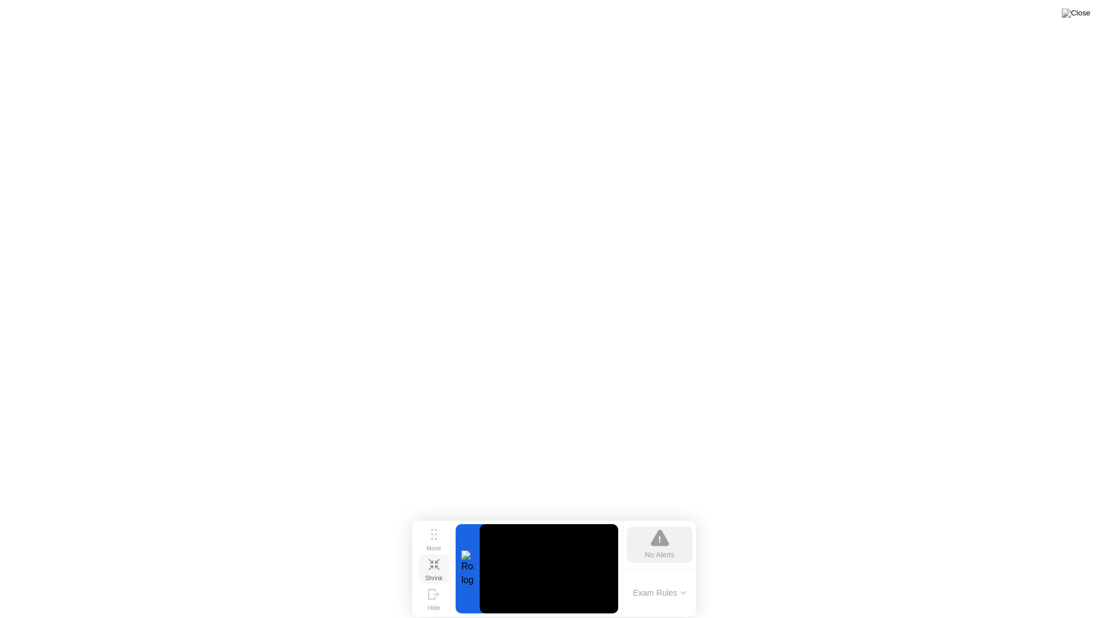
click at [546, 551] on video at bounding box center [549, 569] width 139 height 89
click at [685, 594] on icon at bounding box center [683, 593] width 5 height 2
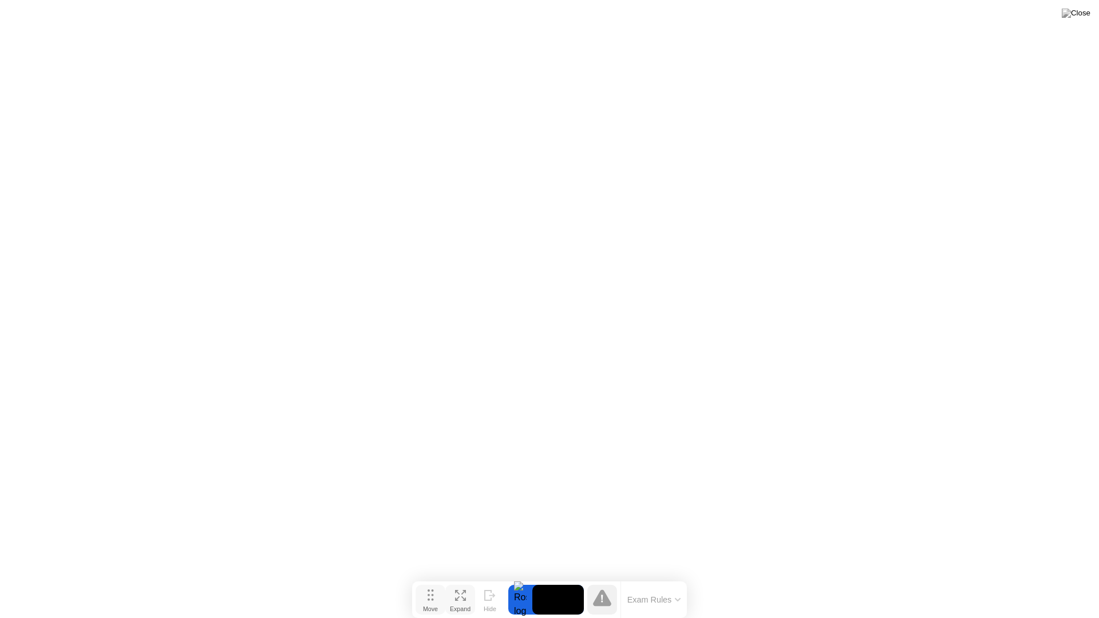
click at [430, 597] on icon at bounding box center [431, 595] width 6 height 11
click at [604, 600] on icon at bounding box center [602, 598] width 18 height 17
click at [674, 600] on button "Exam Rules" at bounding box center [654, 600] width 61 height 10
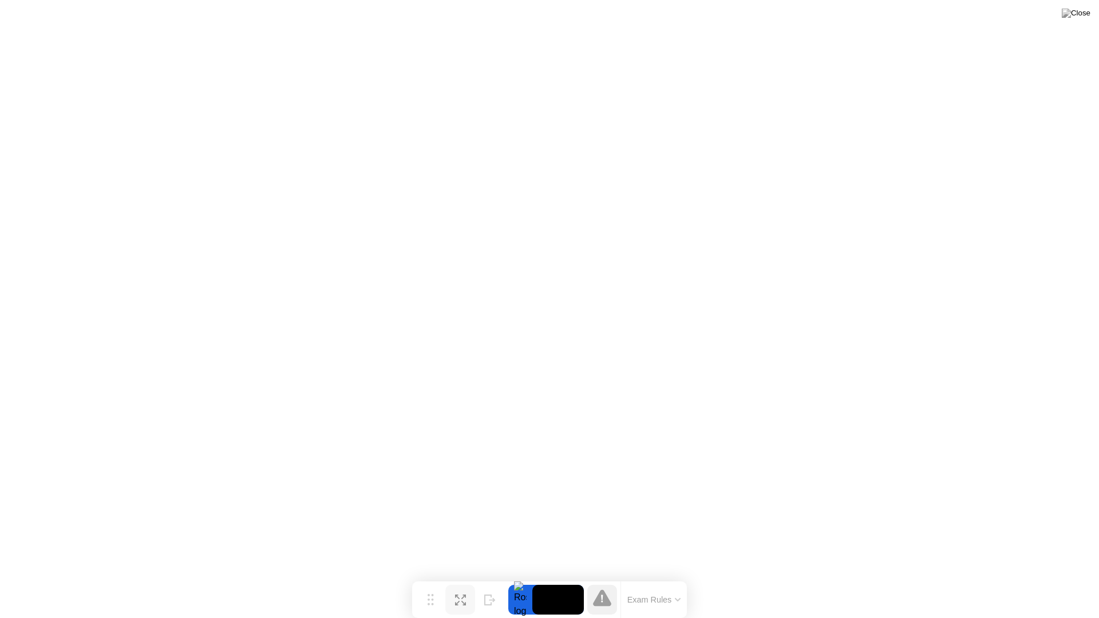
click at [569, 600] on video at bounding box center [559, 600] width 52 height 30
click at [491, 598] on icon at bounding box center [488, 596] width 6 height 10
click at [1055, 597] on icon at bounding box center [1053, 595] width 11 height 11
click at [459, 600] on icon at bounding box center [460, 595] width 11 height 11
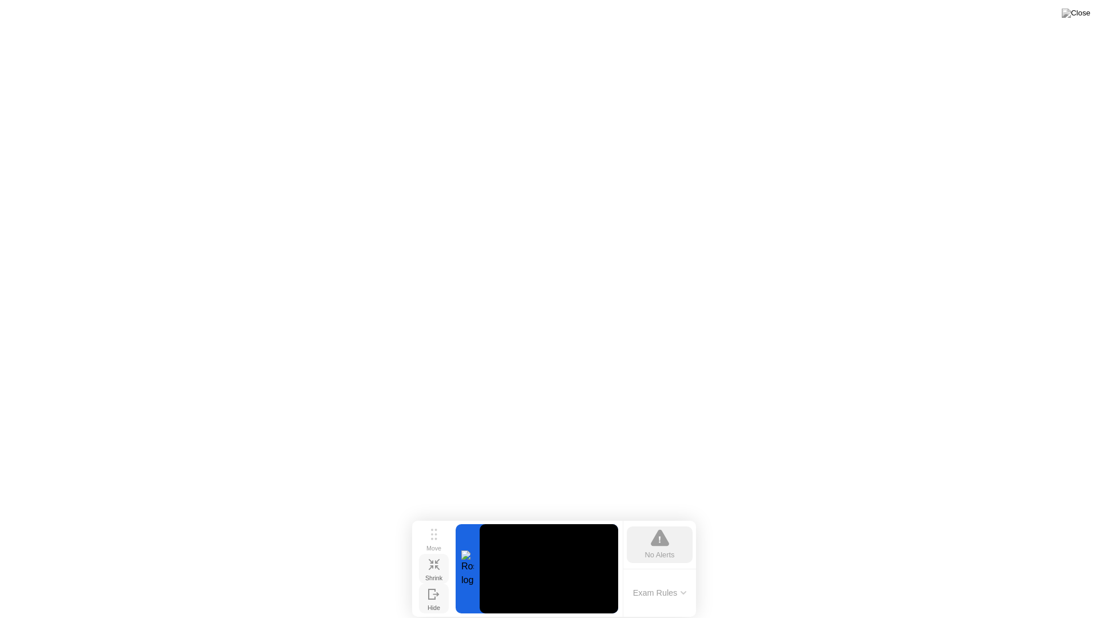
click at [663, 557] on div "No Alerts" at bounding box center [660, 555] width 30 height 11
click at [654, 552] on div "No Alerts" at bounding box center [660, 555] width 30 height 11
click at [438, 575] on div "Shrink" at bounding box center [433, 578] width 17 height 7
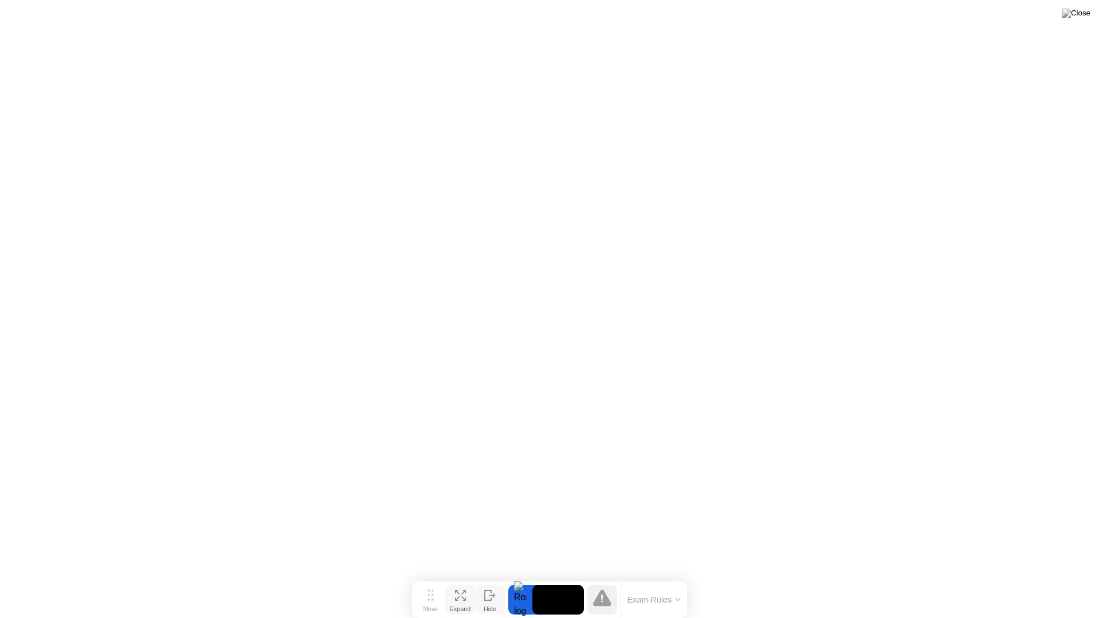
click at [461, 601] on icon at bounding box center [460, 595] width 11 height 11
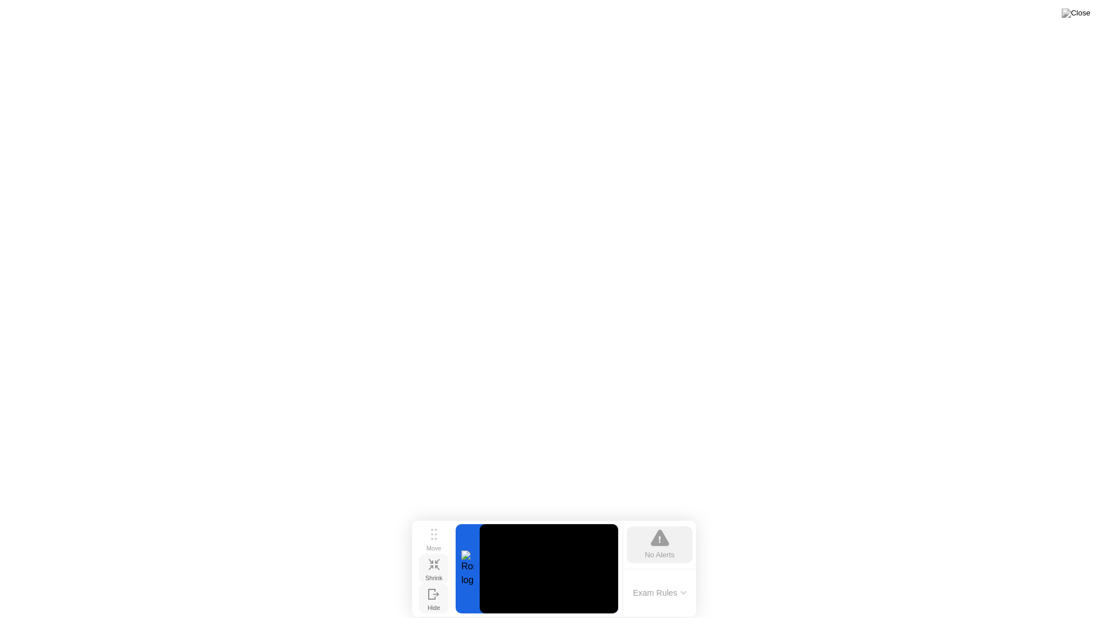
click at [684, 592] on icon at bounding box center [684, 593] width 6 height 3
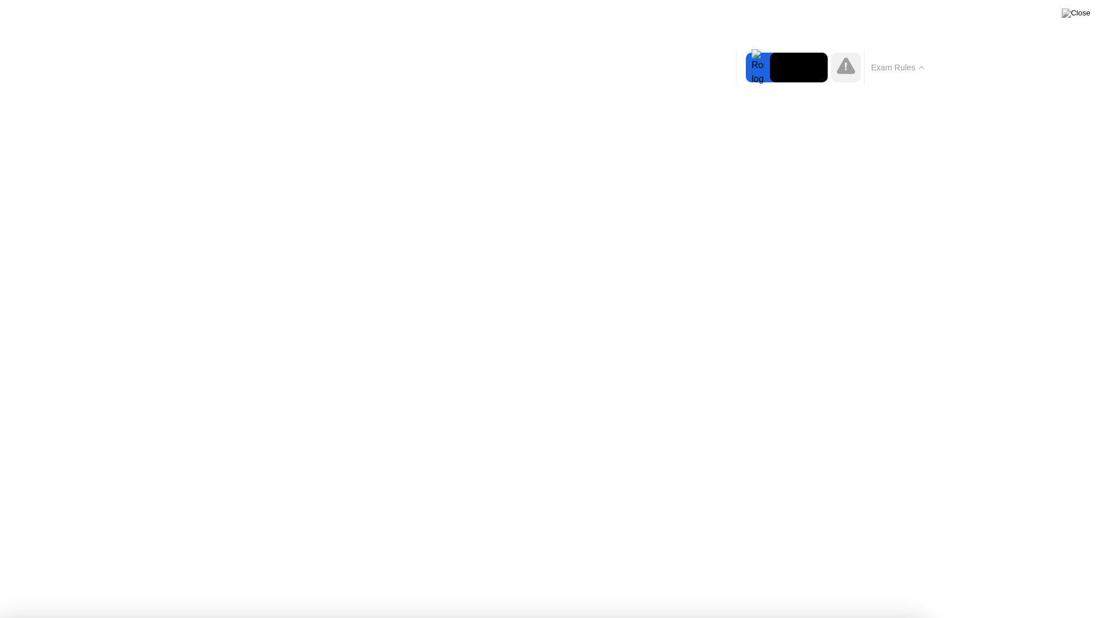
click at [844, 71] on icon at bounding box center [846, 65] width 18 height 17
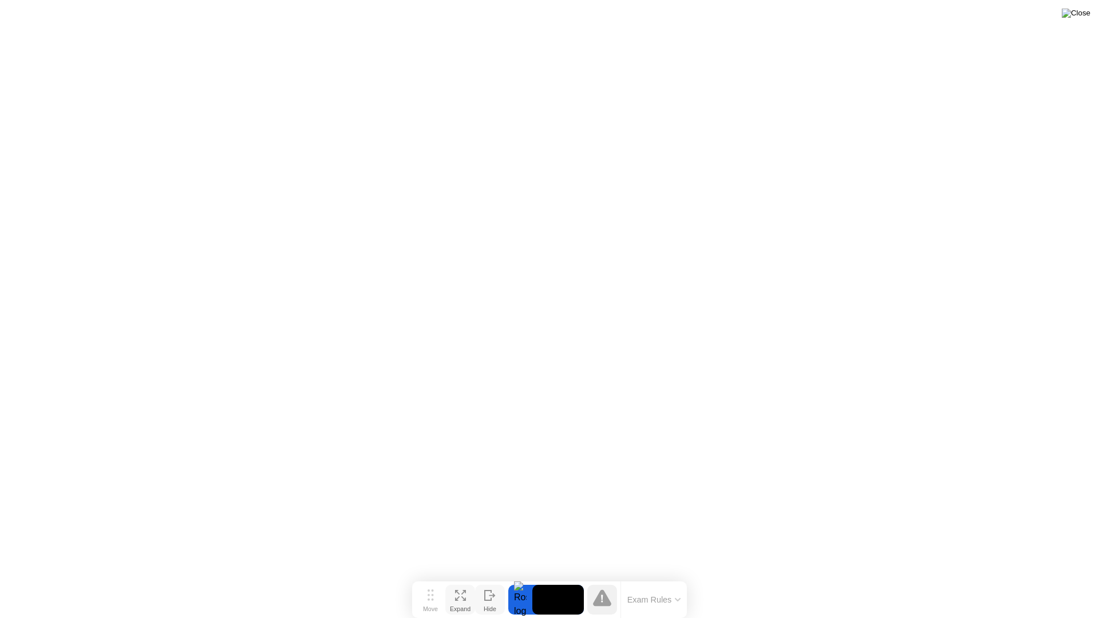
click at [1081, 18] on img at bounding box center [1076, 13] width 29 height 9
click at [733, 618] on div at bounding box center [549, 618] width 1099 height 0
click at [1083, 15] on img at bounding box center [1076, 13] width 29 height 9
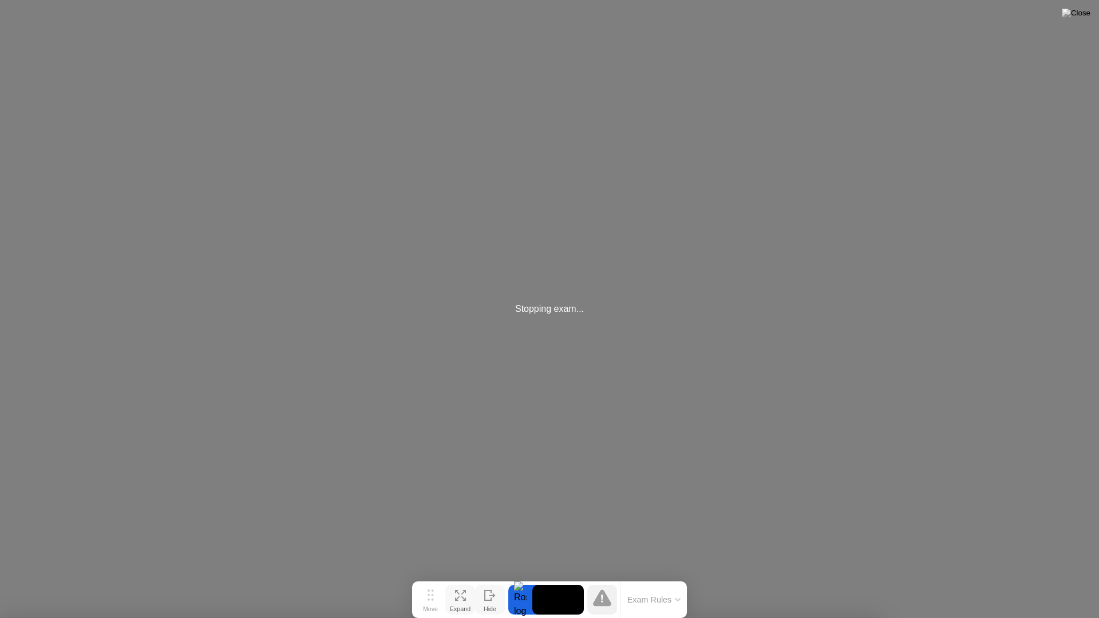
click at [545, 311] on div "Stopping exam..." at bounding box center [549, 309] width 69 height 14
click at [558, 399] on div "Stopping exam..." at bounding box center [549, 309] width 1099 height 618
click at [510, 442] on div "Stopping exam..." at bounding box center [549, 309] width 1099 height 618
click at [668, 602] on button "Exam Rules" at bounding box center [654, 600] width 61 height 10
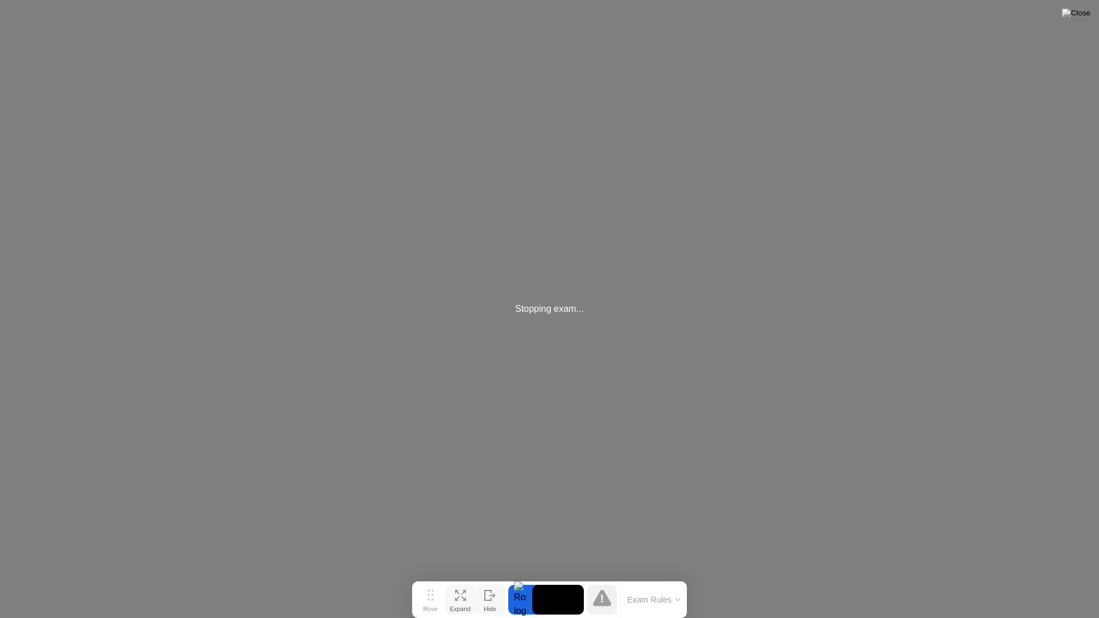
click at [534, 317] on div "Stopping exam..." at bounding box center [549, 309] width 1099 height 618
click at [561, 376] on div "Stopping exam..." at bounding box center [549, 309] width 1099 height 618
click at [535, 313] on div "Stopping exam..." at bounding box center [549, 309] width 69 height 14
drag, startPoint x: 594, startPoint y: 310, endPoint x: 492, endPoint y: 321, distance: 101.9
click at [492, 321] on div "Stopping exam..." at bounding box center [549, 309] width 1099 height 618
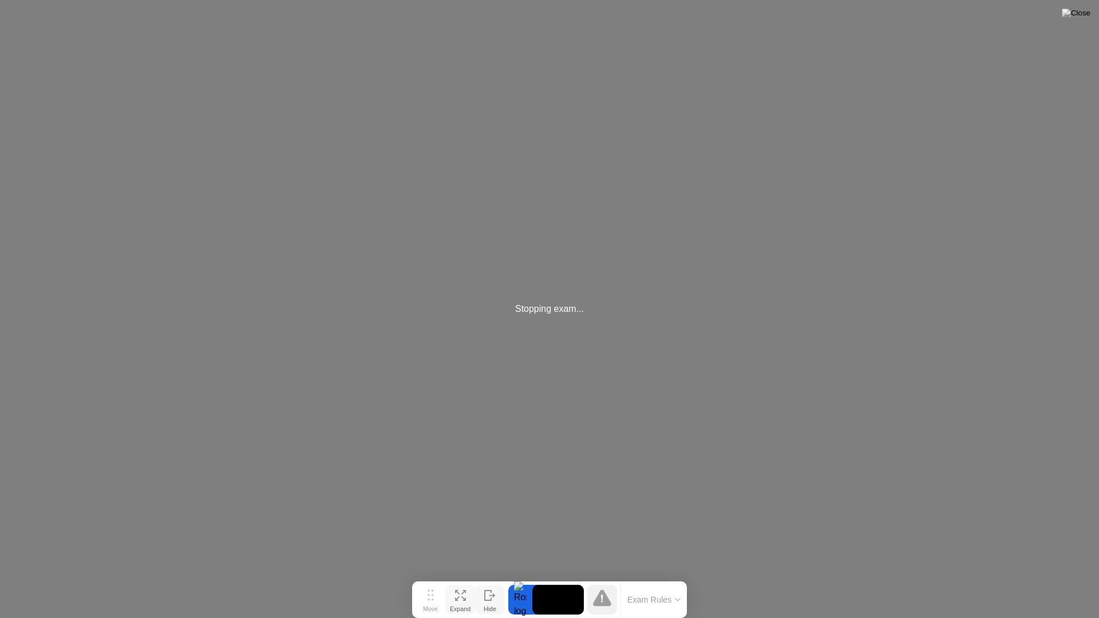
click at [432, 345] on div "Stopping exam..." at bounding box center [549, 309] width 1099 height 618
click at [499, 312] on div "Stopping exam..." at bounding box center [549, 309] width 1099 height 618
click at [503, 129] on div "Stopping exam..." at bounding box center [549, 309] width 1099 height 618
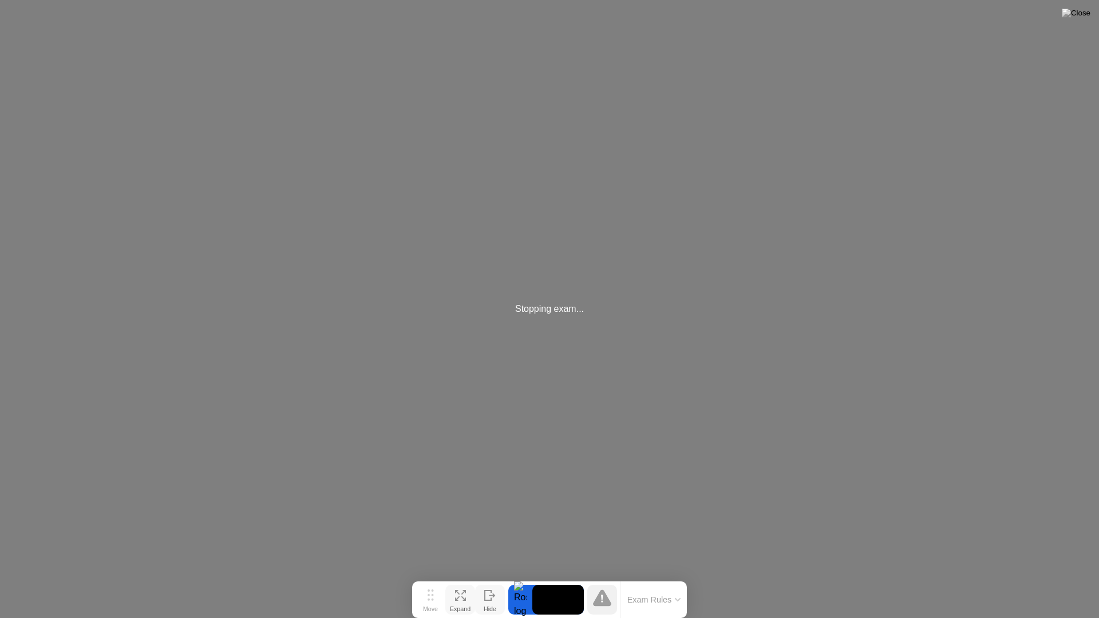
click at [491, 142] on div "Stopping exam..." at bounding box center [549, 309] width 1099 height 618
click at [278, 393] on div "Stopping exam..." at bounding box center [549, 309] width 1099 height 618
drag, startPoint x: 286, startPoint y: 385, endPoint x: 294, endPoint y: 384, distance: 8.8
click at [286, 387] on div "Stopping exam..." at bounding box center [549, 309] width 1099 height 618
drag, startPoint x: 294, startPoint y: 384, endPoint x: 258, endPoint y: 412, distance: 46.1
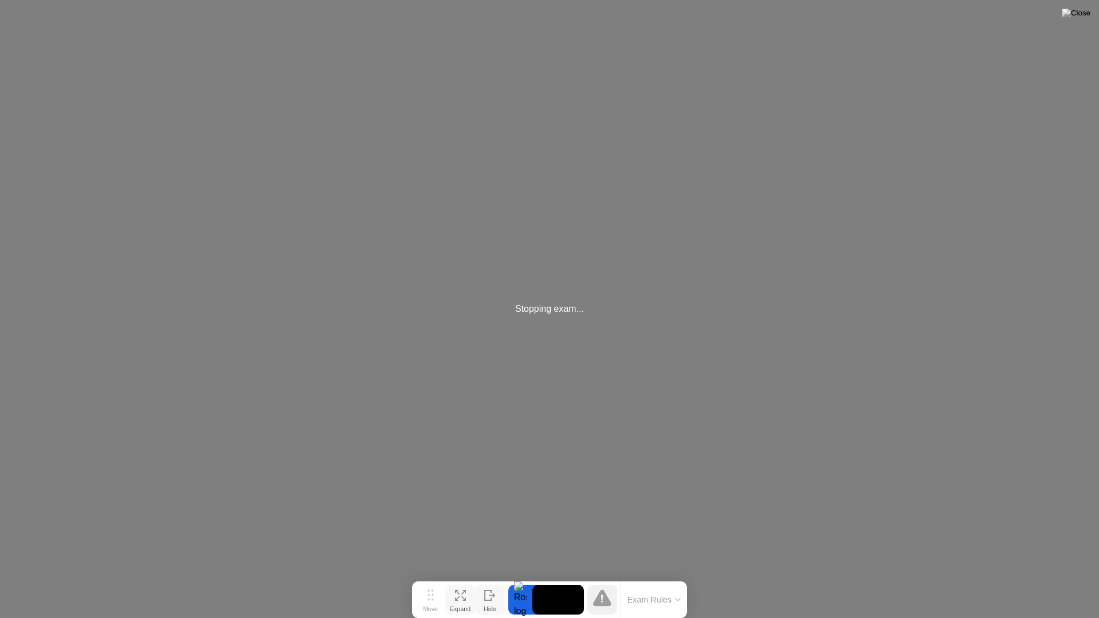
click at [293, 415] on div "Stopping exam..." at bounding box center [549, 309] width 1099 height 618
click at [257, 415] on div "Stopping exam..." at bounding box center [549, 309] width 1099 height 618
click at [255, 423] on div "Stopping exam..." at bounding box center [549, 309] width 1099 height 618
drag, startPoint x: 256, startPoint y: 423, endPoint x: 388, endPoint y: 416, distance: 132.4
click at [388, 416] on div "Stopping exam..." at bounding box center [549, 309] width 1099 height 618
